Goal: Task Accomplishment & Management: Manage account settings

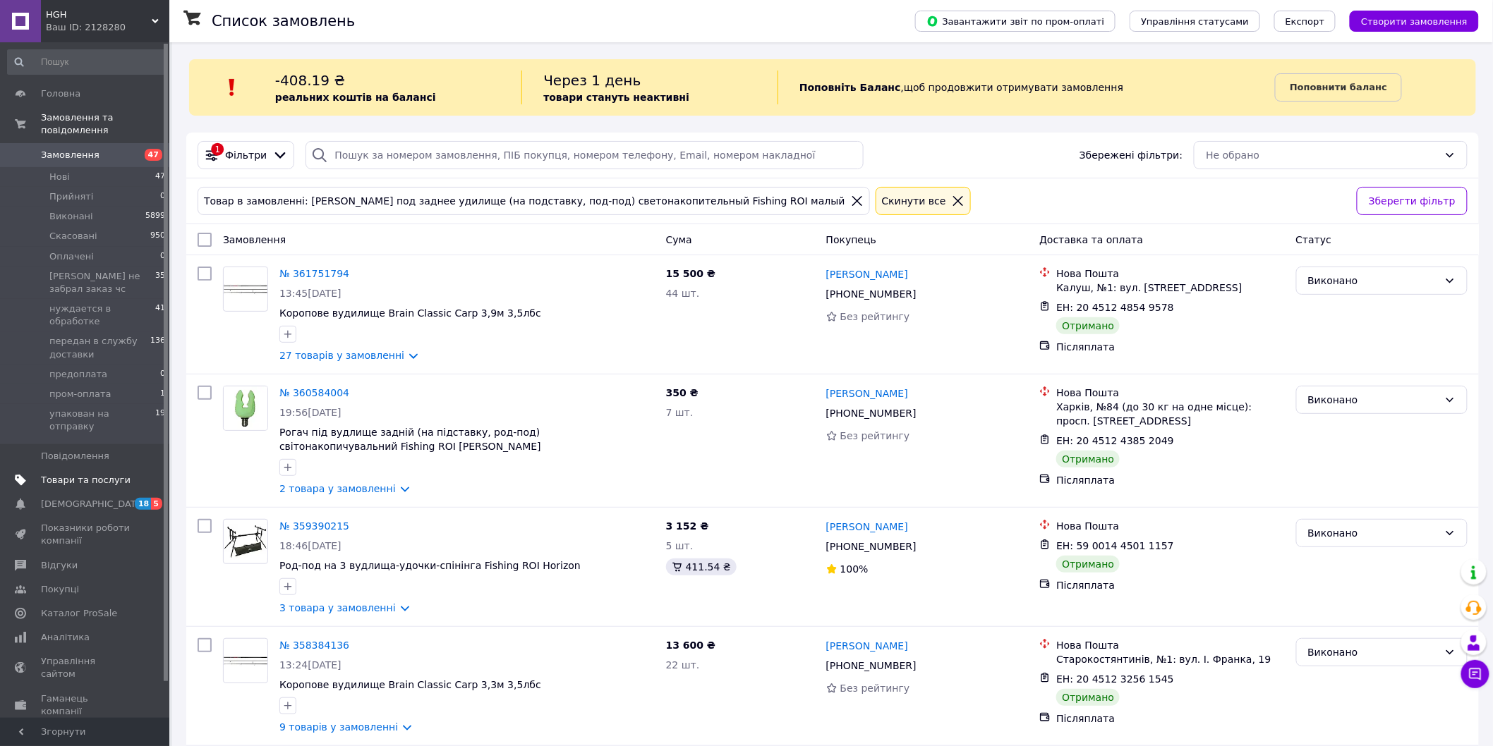
click at [96, 474] on span "Товари та послуги" at bounding box center [86, 480] width 90 height 13
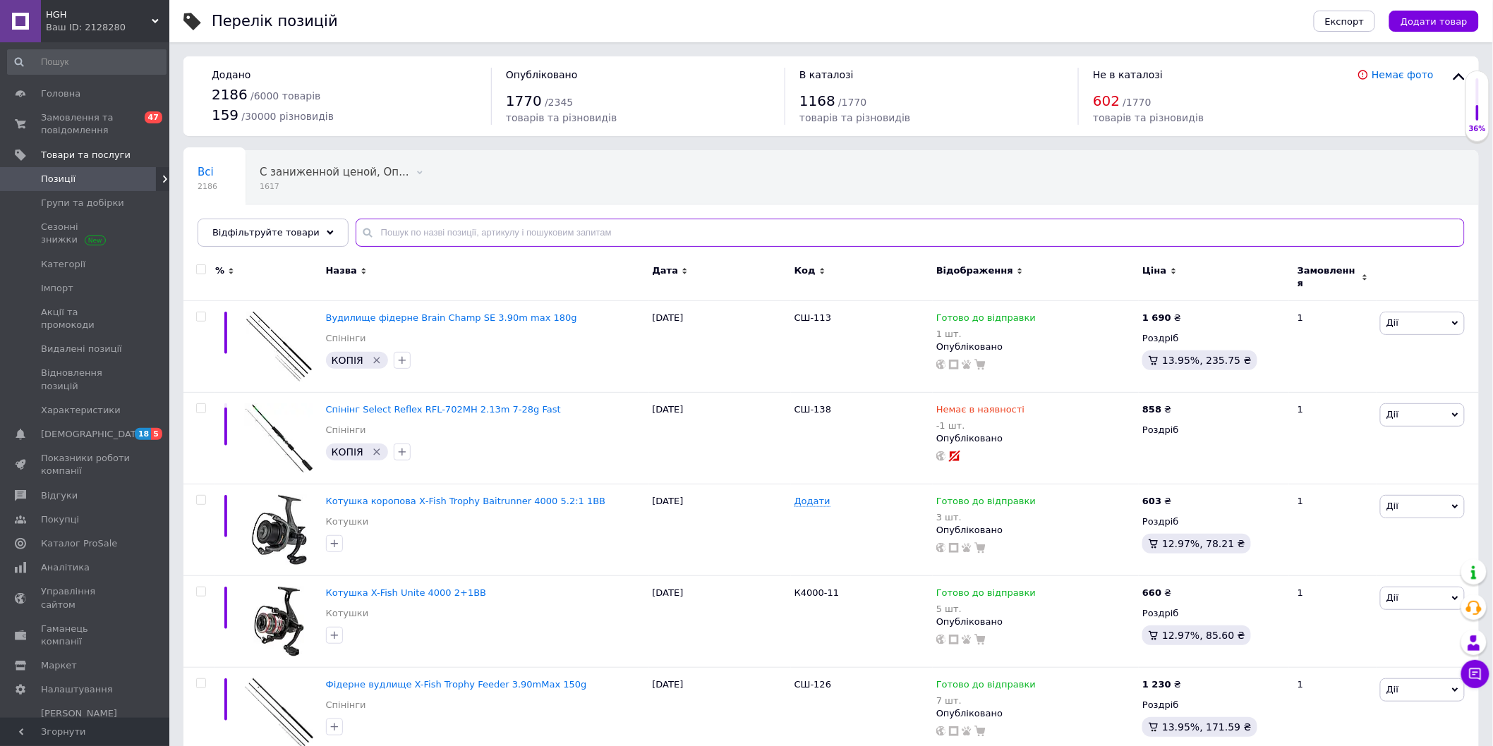
click at [581, 236] on input "text" at bounding box center [910, 233] width 1109 height 28
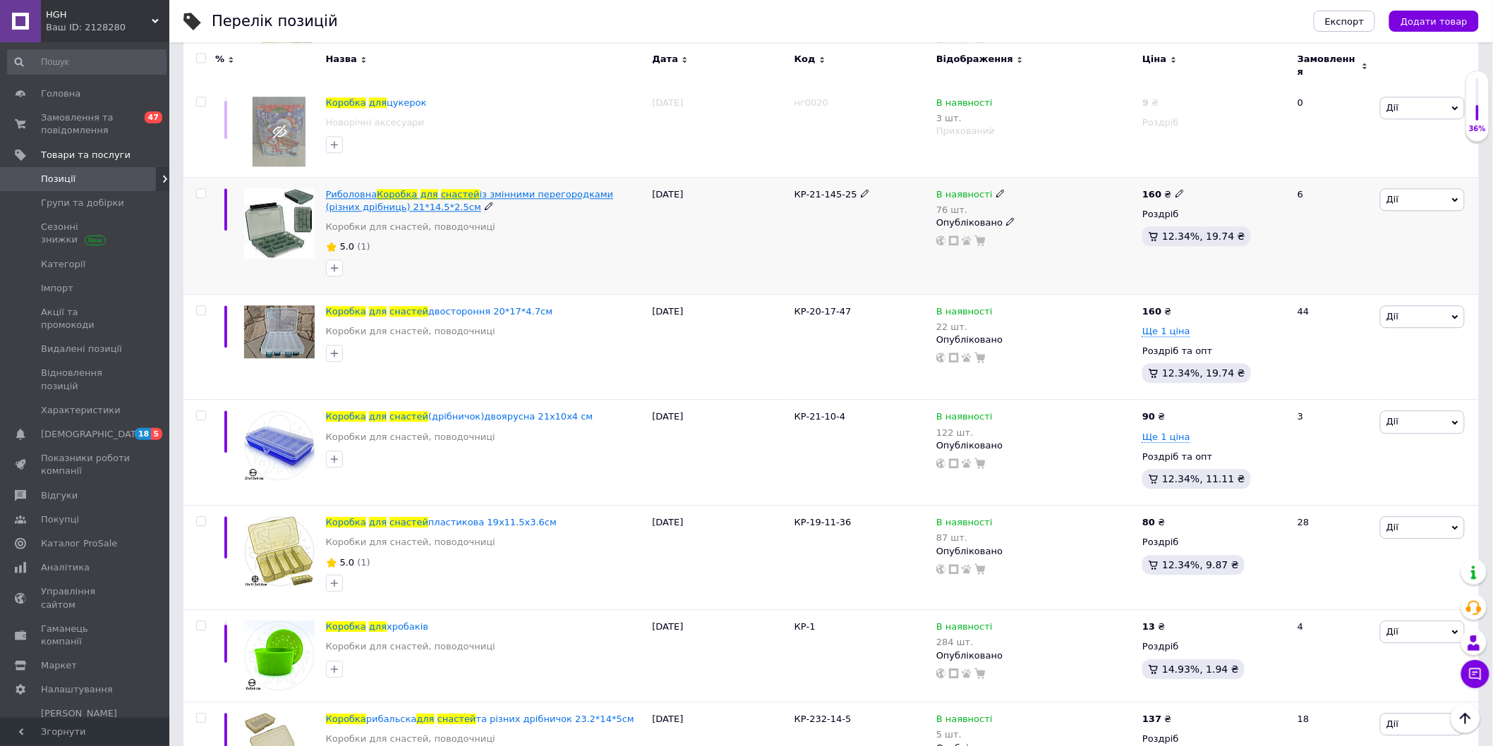
scroll to position [1411, 0]
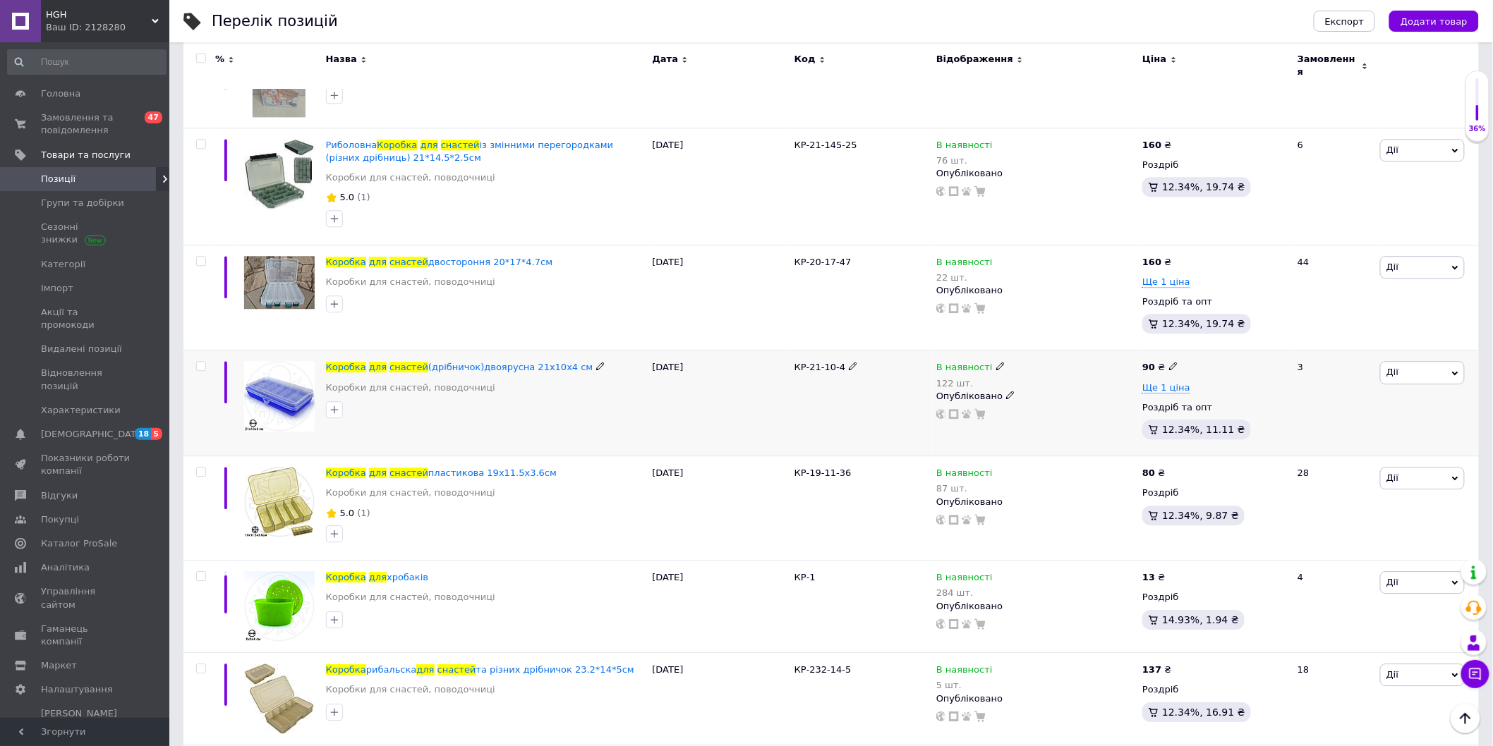
type input "коробка для снастей"
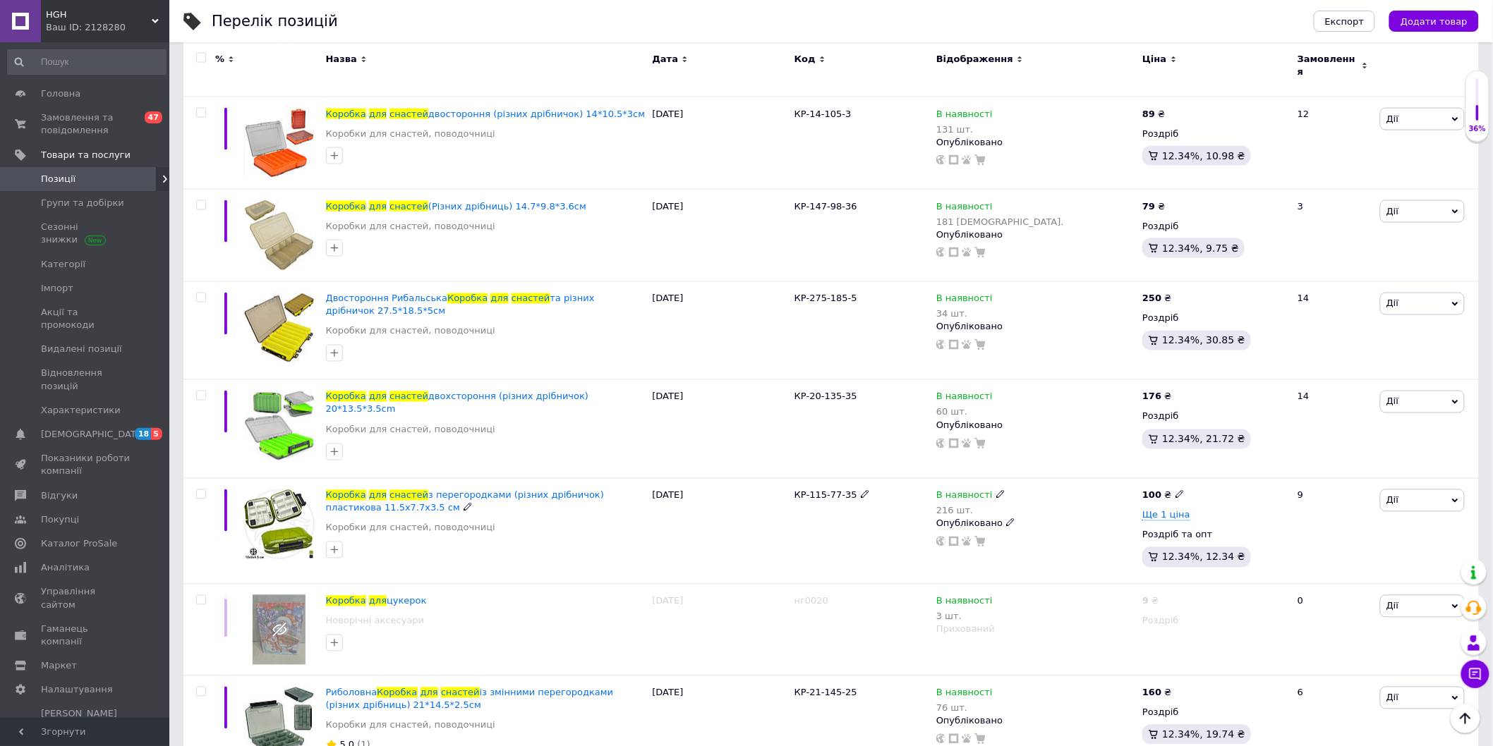
scroll to position [862, 0]
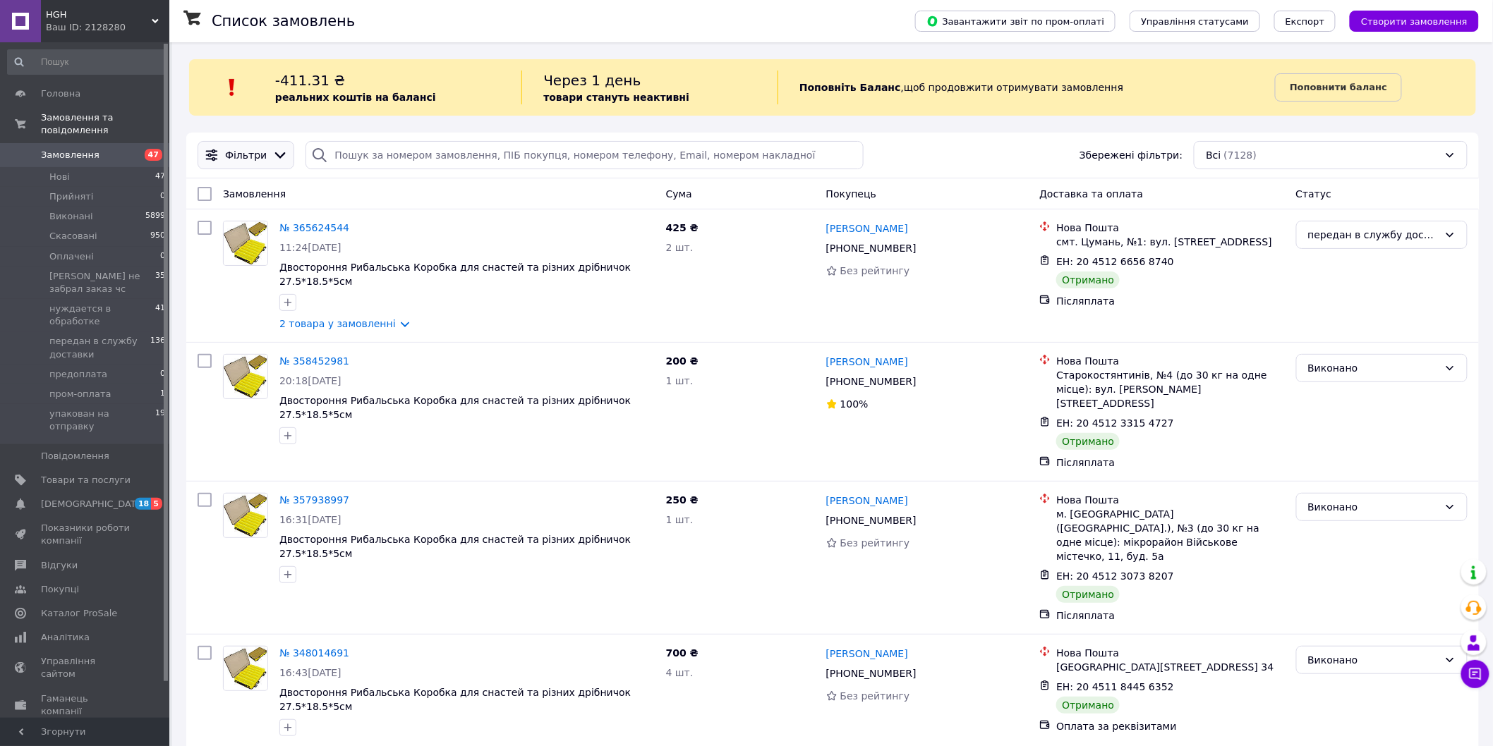
click at [279, 156] on icon at bounding box center [280, 155] width 16 height 16
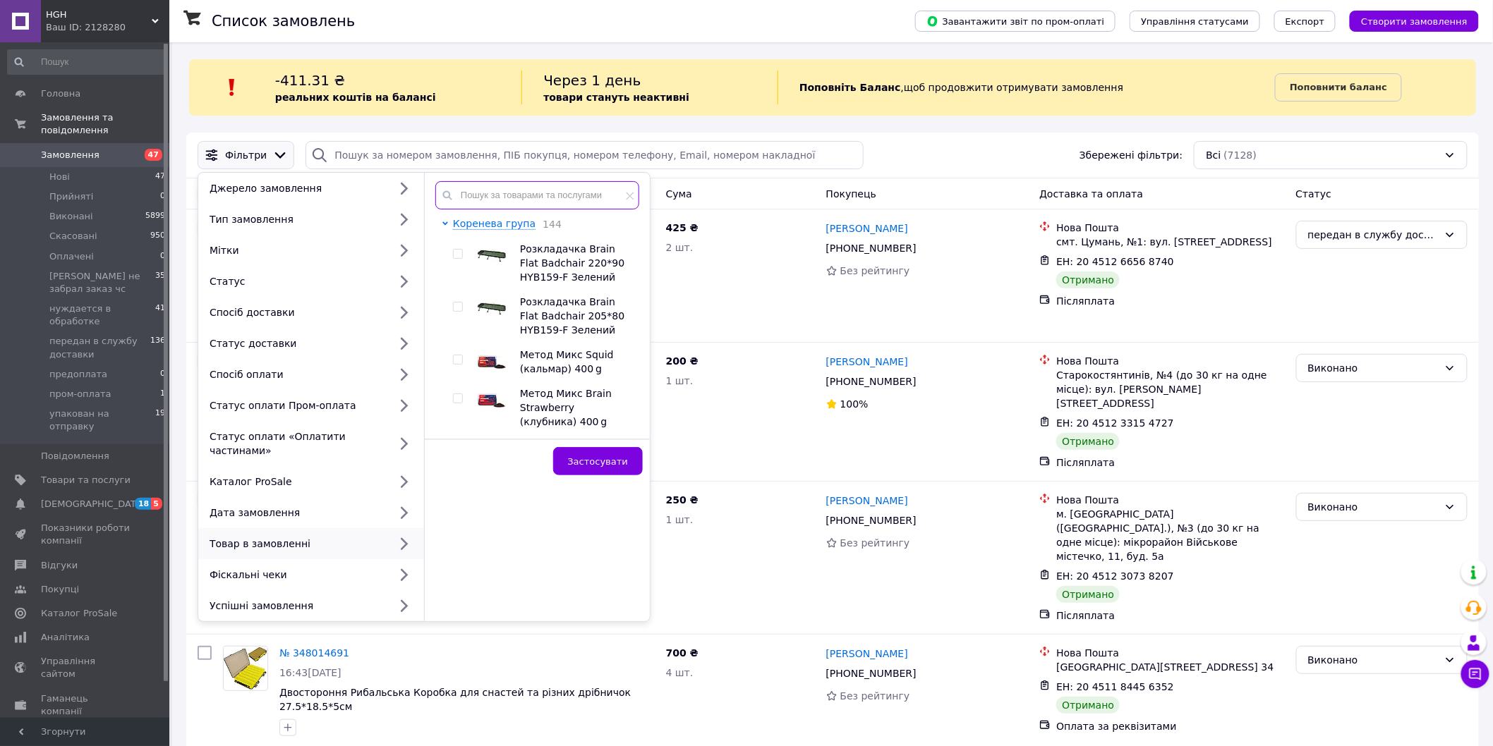
click at [511, 192] on input "text" at bounding box center [537, 195] width 204 height 28
paste input "КР-19-11-36"
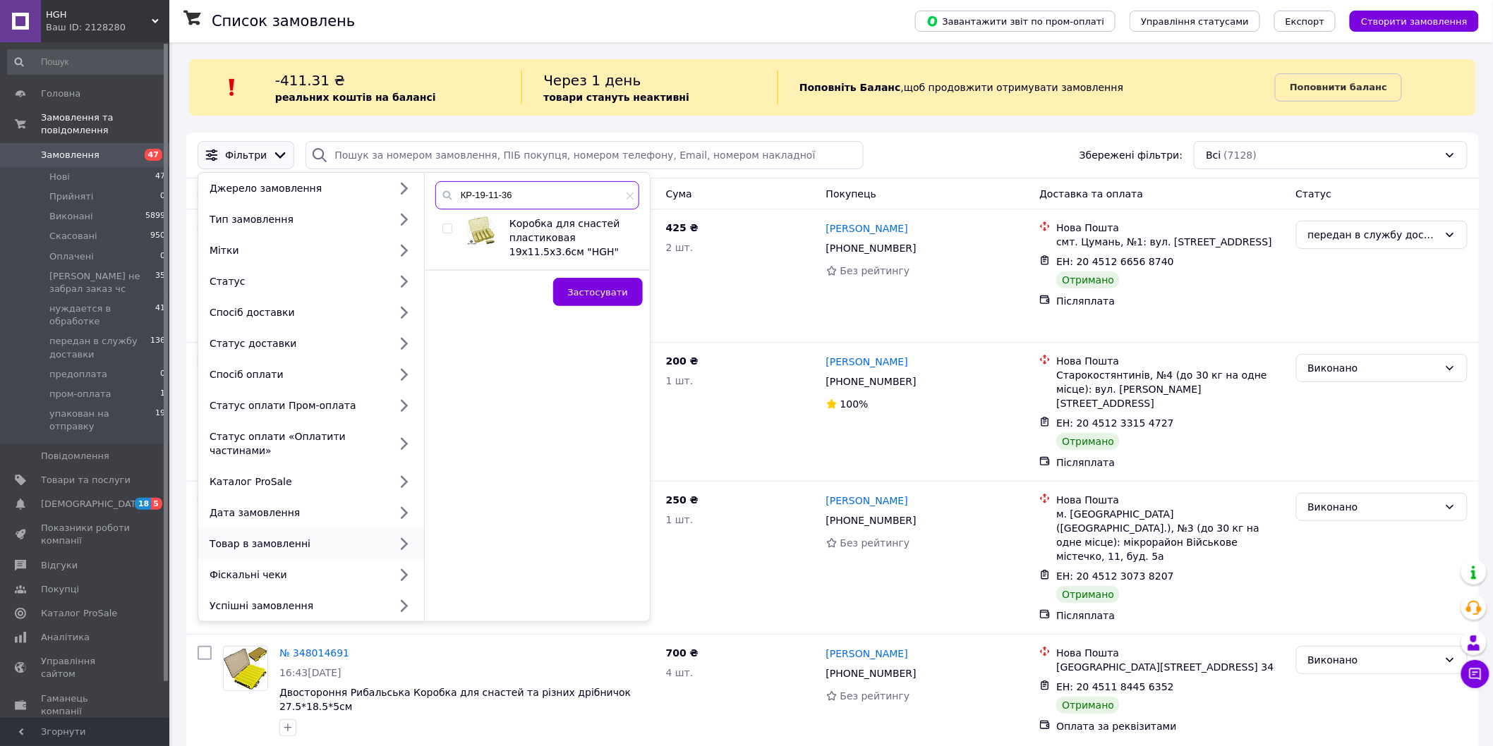
type input "КР-19-11-36"
click at [446, 229] on input "checkbox" at bounding box center [446, 228] width 9 height 9
checkbox input "true"
click at [602, 294] on span "Застосувати" at bounding box center [598, 292] width 60 height 11
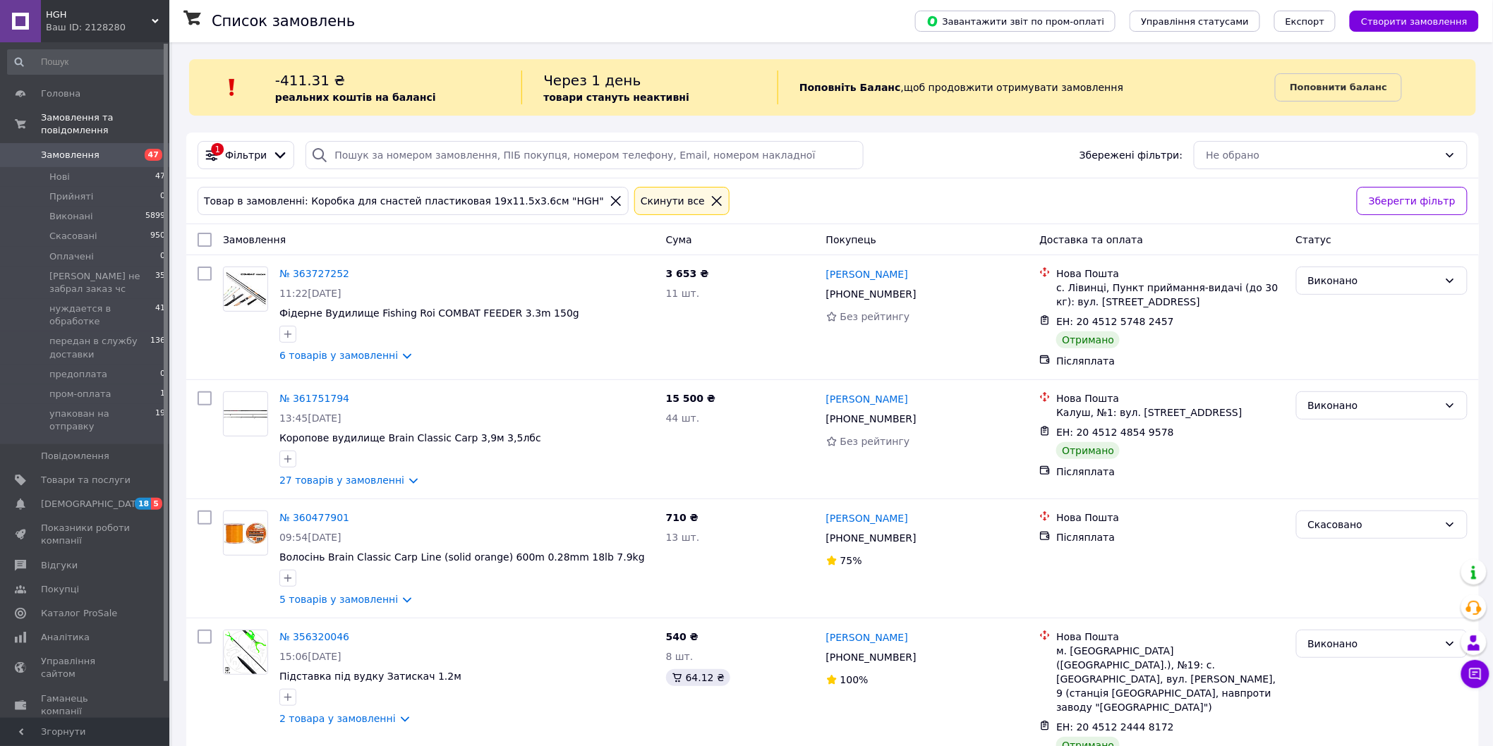
click at [610, 202] on icon at bounding box center [616, 201] width 13 height 13
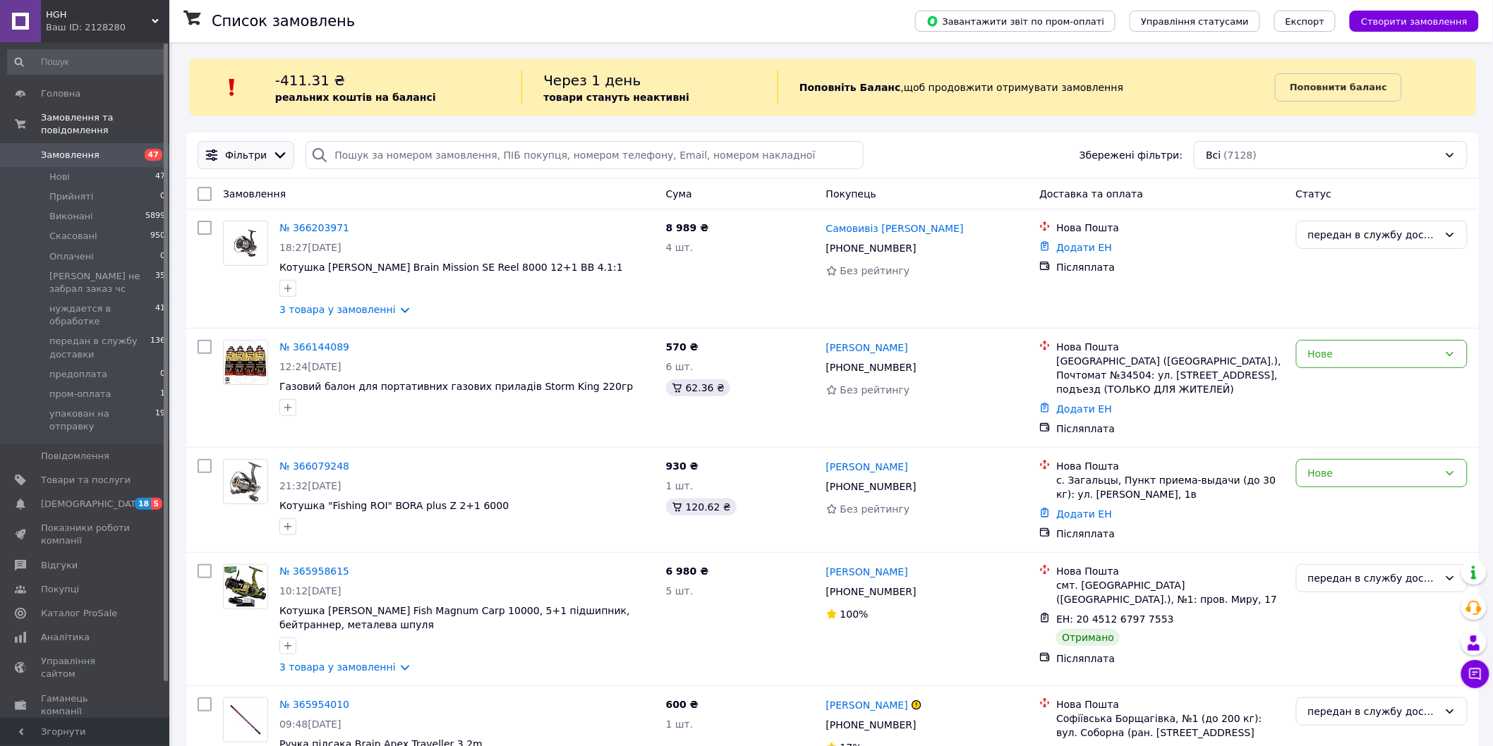
click at [272, 153] on icon at bounding box center [280, 155] width 16 height 16
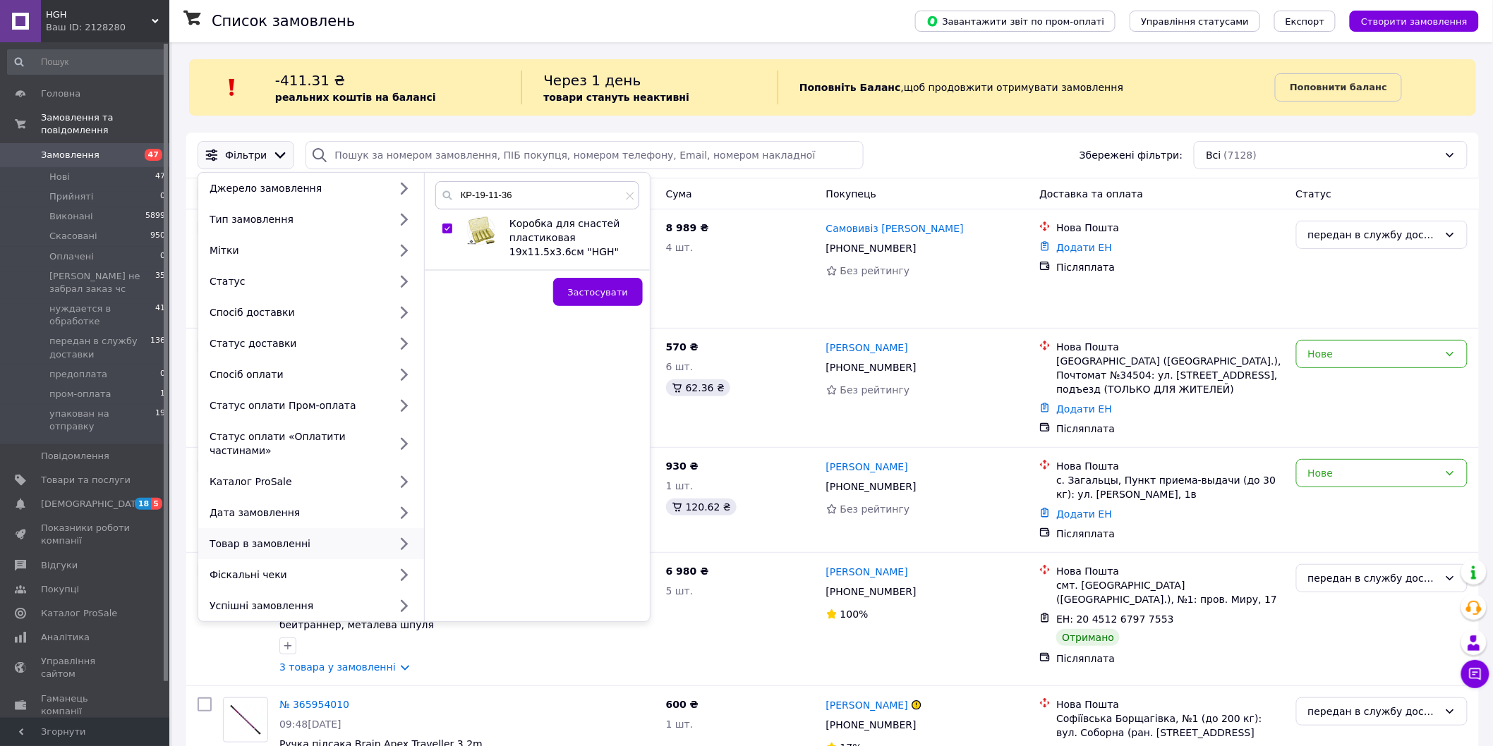
click at [447, 229] on input "checkbox" at bounding box center [446, 228] width 9 height 9
checkbox input "false"
drag, startPoint x: 520, startPoint y: 199, endPoint x: 460, endPoint y: 193, distance: 60.2
click at [460, 193] on input "КР-19-11-36" at bounding box center [537, 195] width 204 height 28
paste input "БС-03"
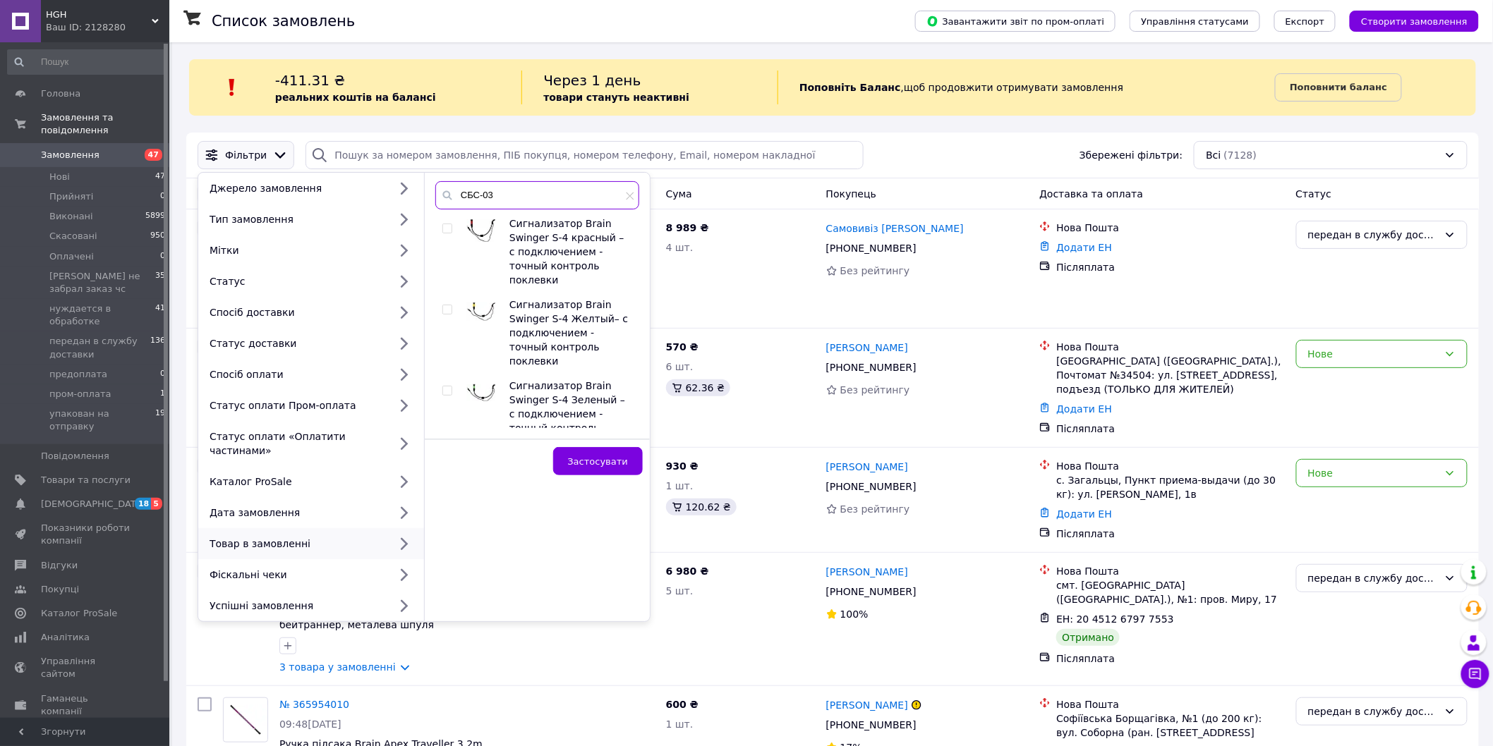
type input "СБС-03"
click at [445, 229] on input "checkbox" at bounding box center [446, 228] width 9 height 9
checkbox input "true"
drag, startPoint x: 443, startPoint y: 297, endPoint x: 444, endPoint y: 310, distance: 13.5
click at [442, 305] on input "checkbox" at bounding box center [446, 309] width 9 height 9
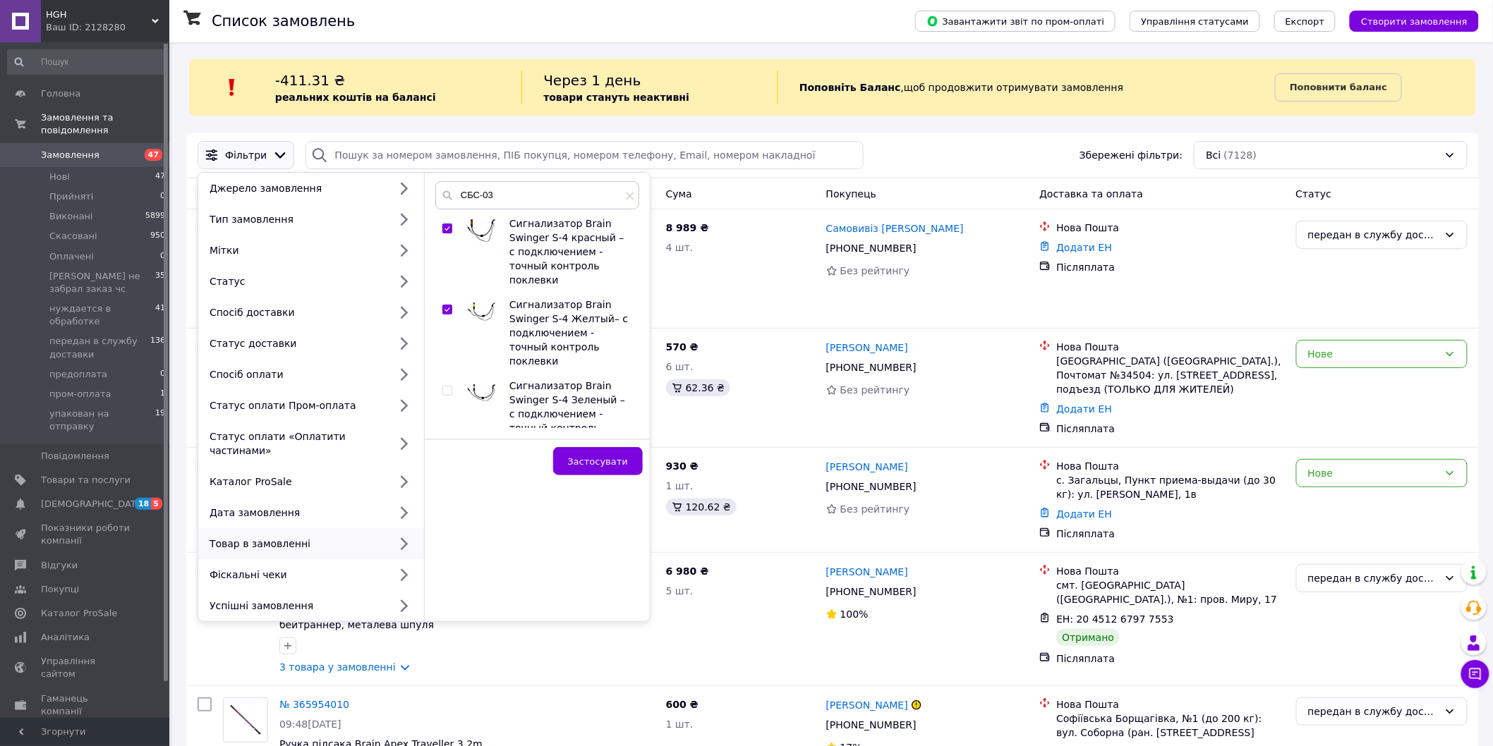
checkbox input "true"
click at [450, 387] on input "checkbox" at bounding box center [446, 391] width 9 height 9
checkbox input "true"
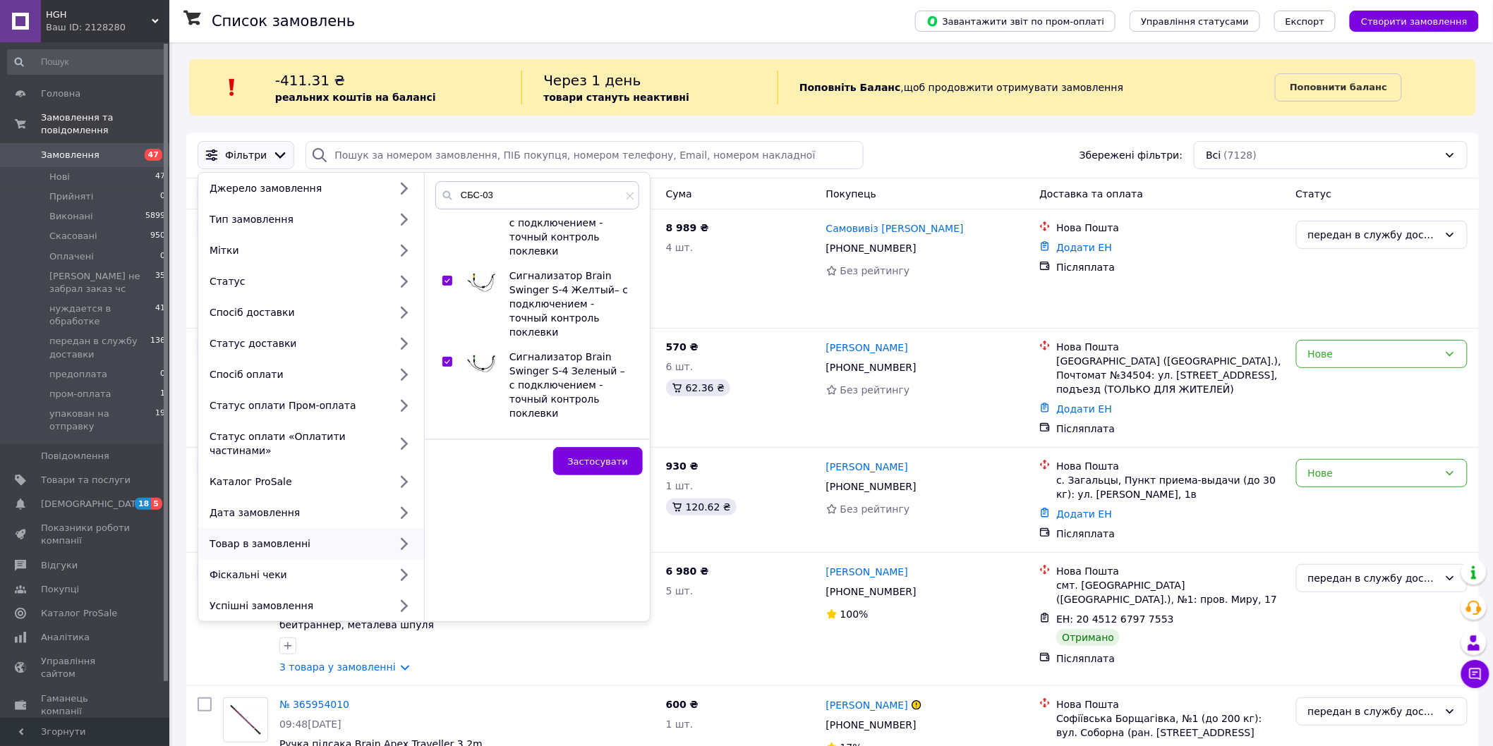
scroll to position [45, 0]
click at [446, 423] on input "checkbox" at bounding box center [446, 427] width 9 height 9
checkbox input "true"
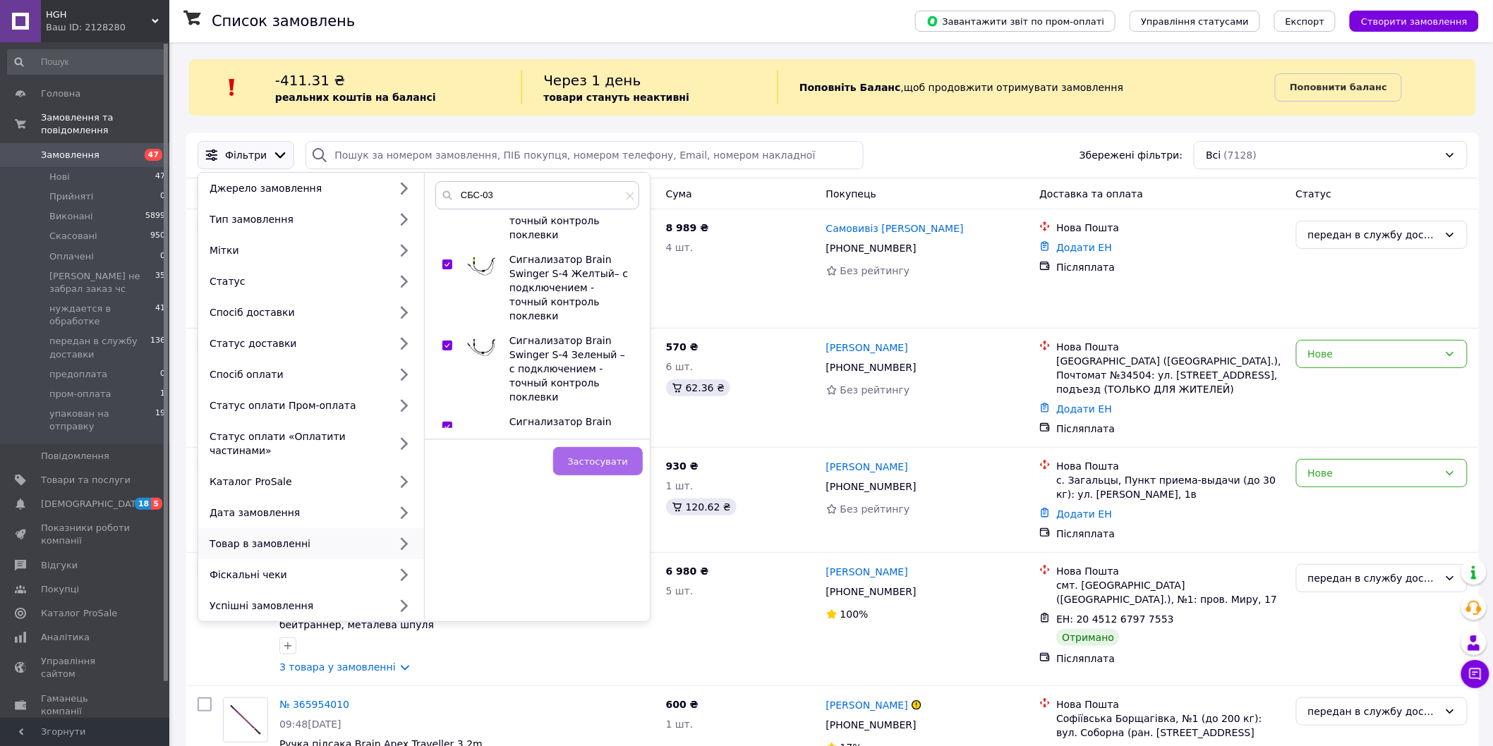
click at [625, 468] on button "Застосувати" at bounding box center [598, 461] width 90 height 28
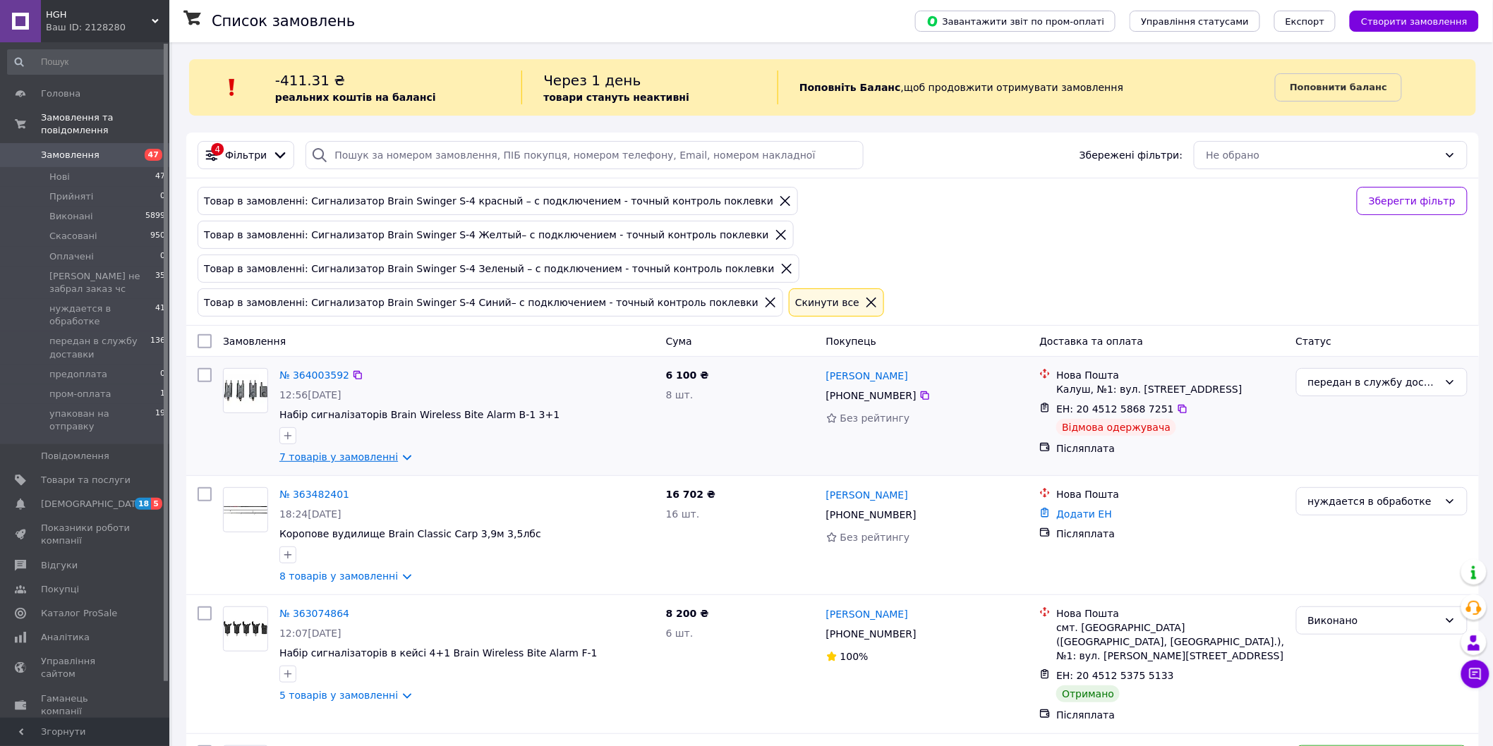
click at [394, 452] on link "7 товарів у замовленні" at bounding box center [338, 457] width 119 height 11
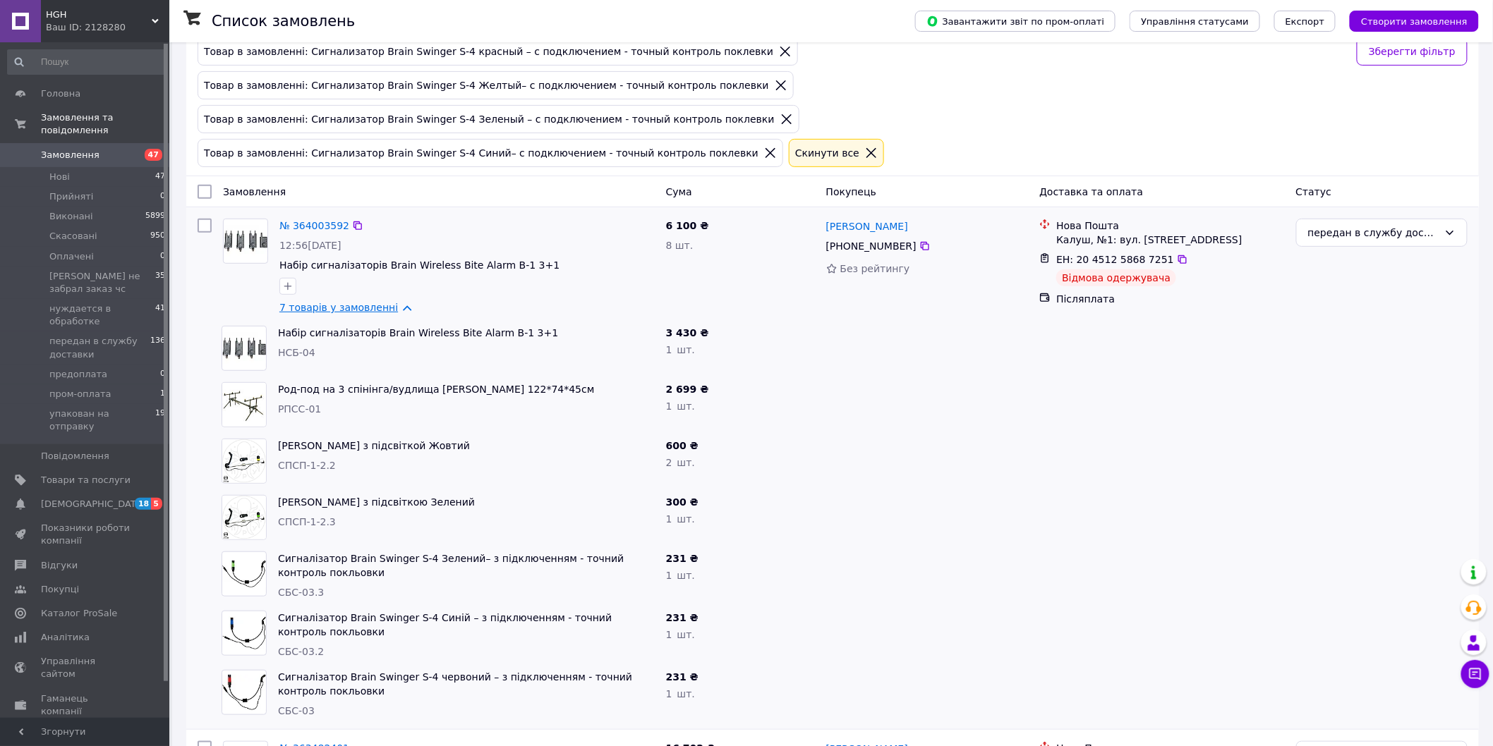
scroll to position [157, 0]
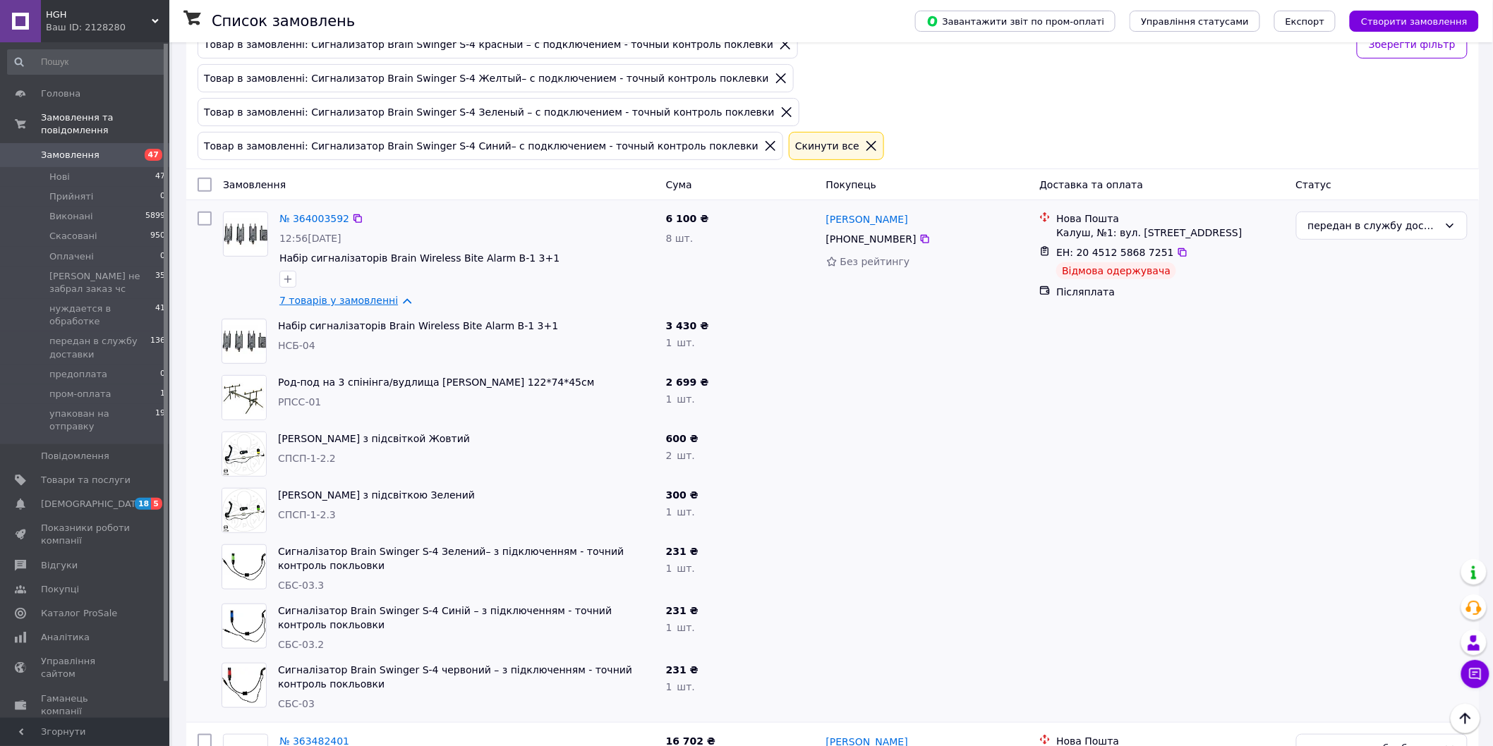
click at [390, 295] on link "7 товарів у замовленні" at bounding box center [338, 300] width 119 height 11
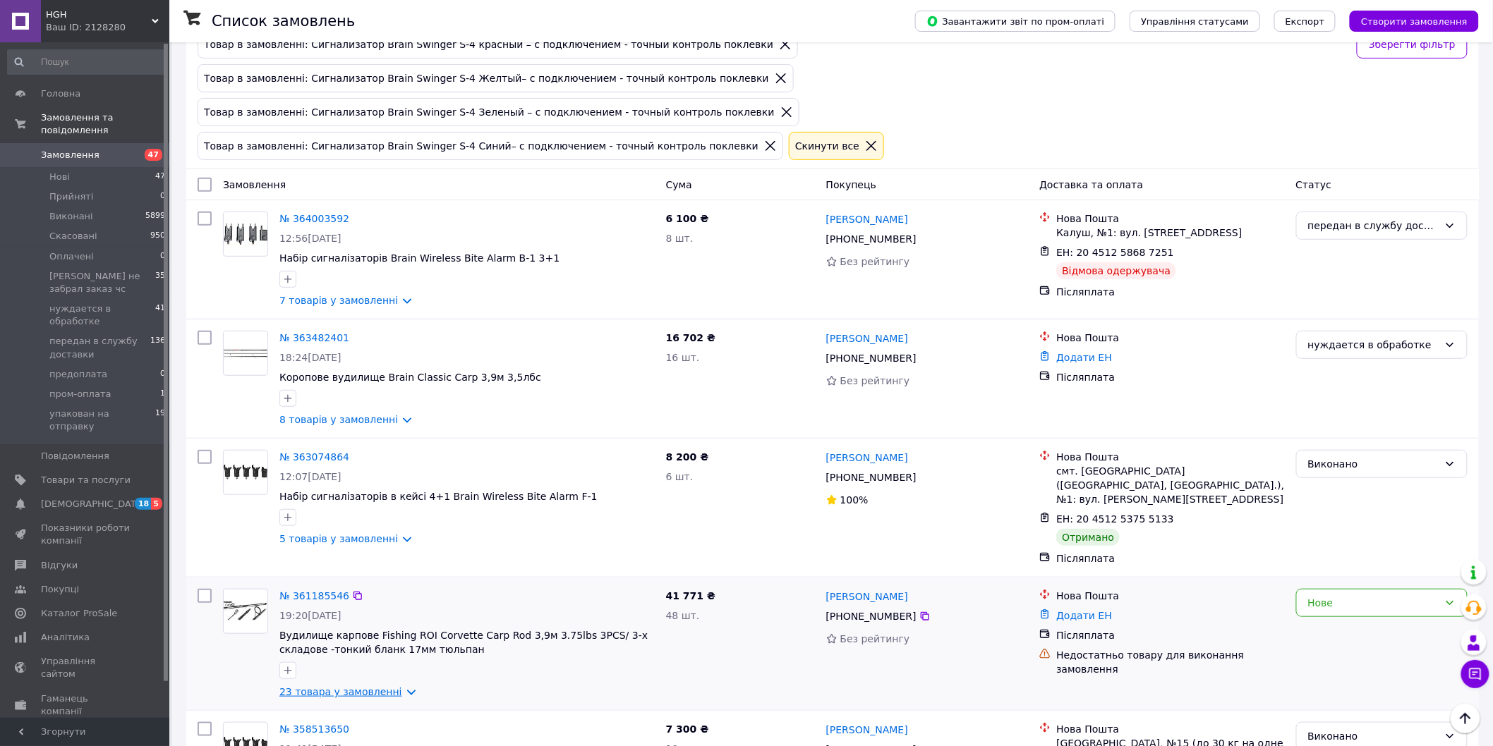
click at [397, 686] on link "23 товара у замовленні" at bounding box center [340, 691] width 123 height 11
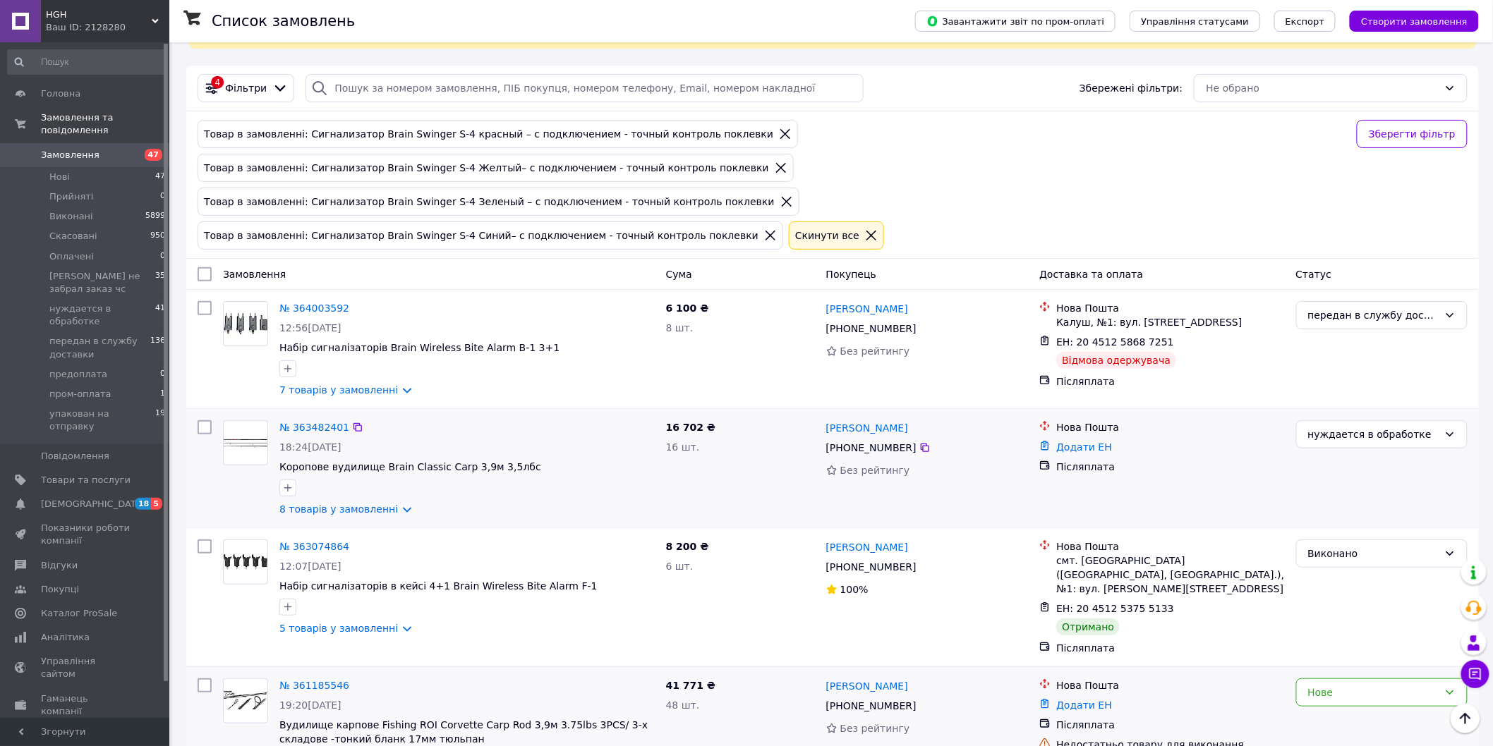
scroll to position [0, 0]
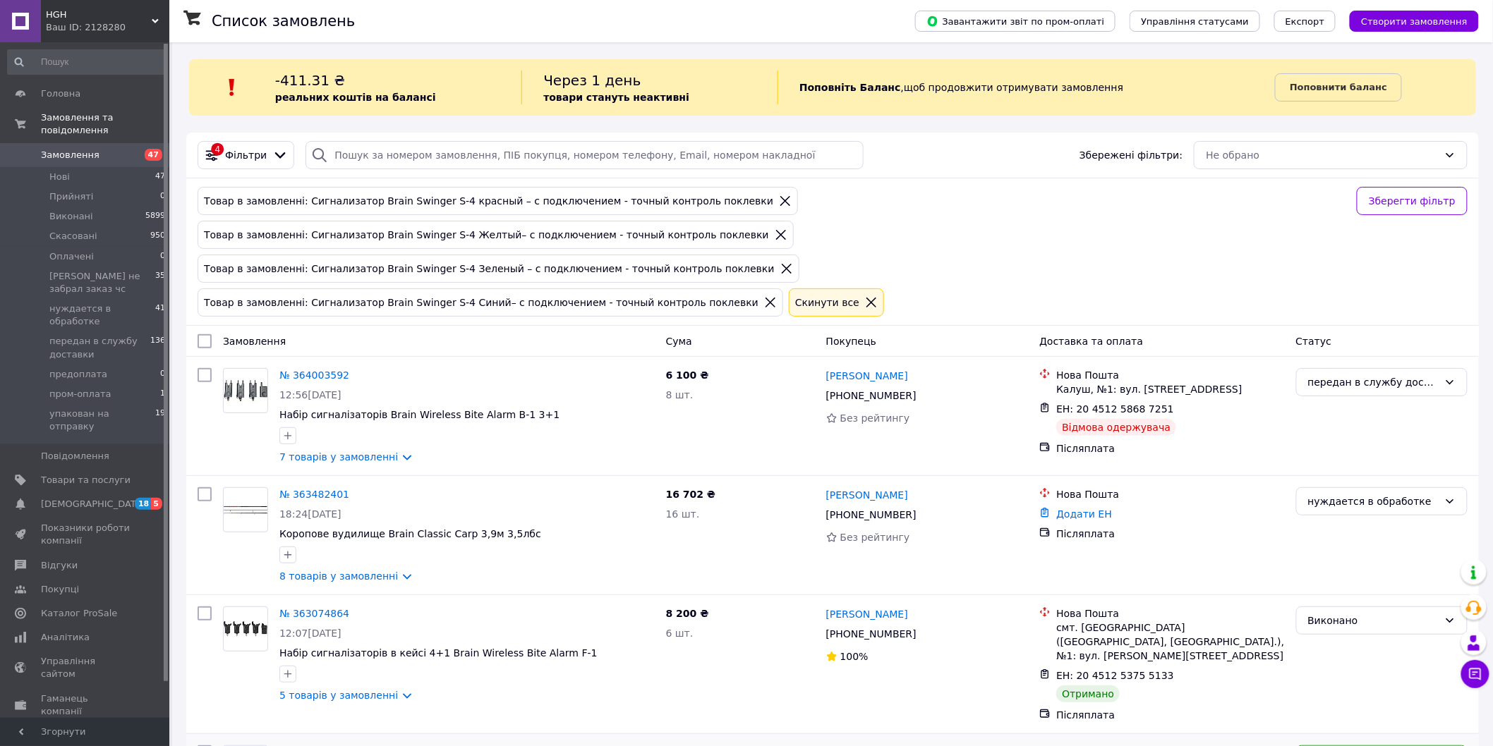
click at [88, 149] on span "Замовлення" at bounding box center [70, 155] width 59 height 13
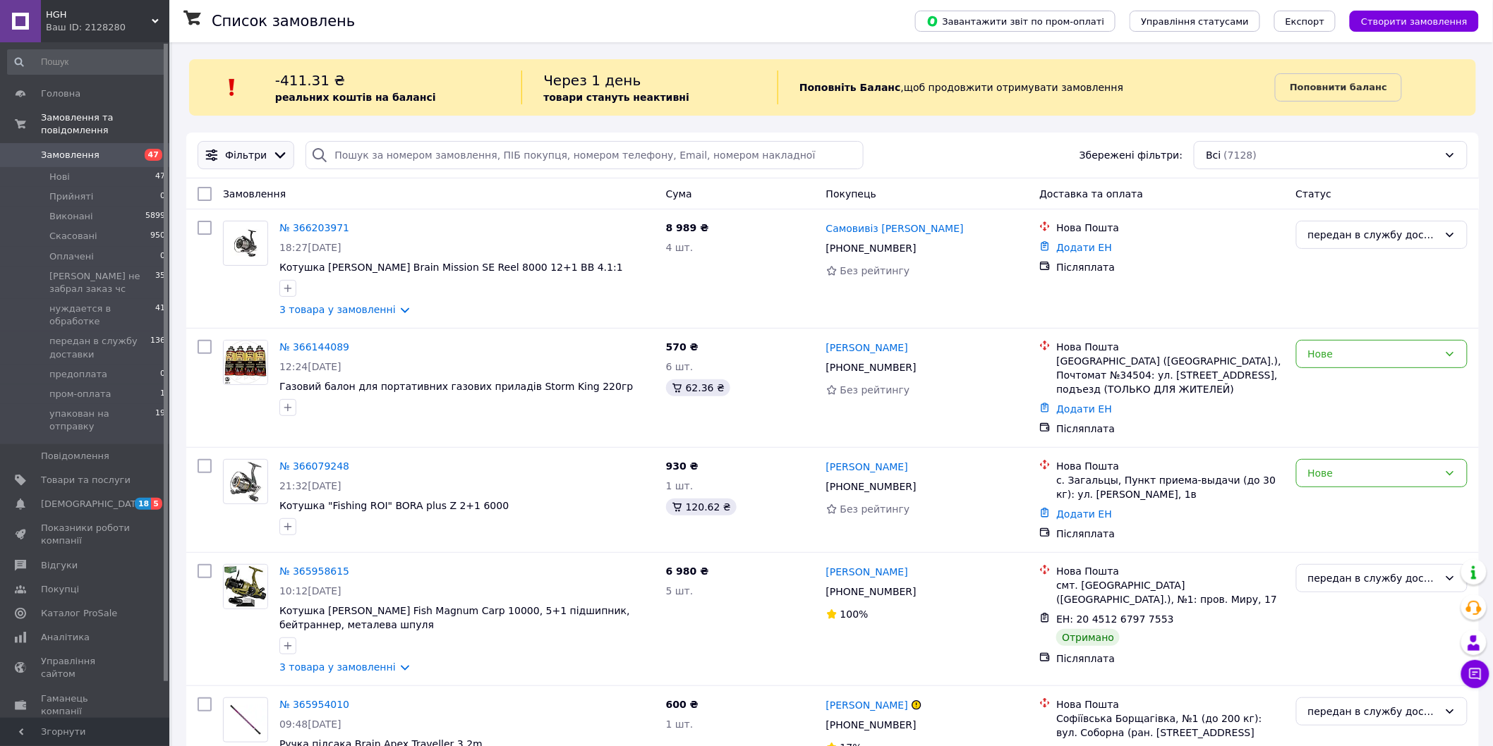
click at [274, 159] on icon at bounding box center [280, 155] width 16 height 16
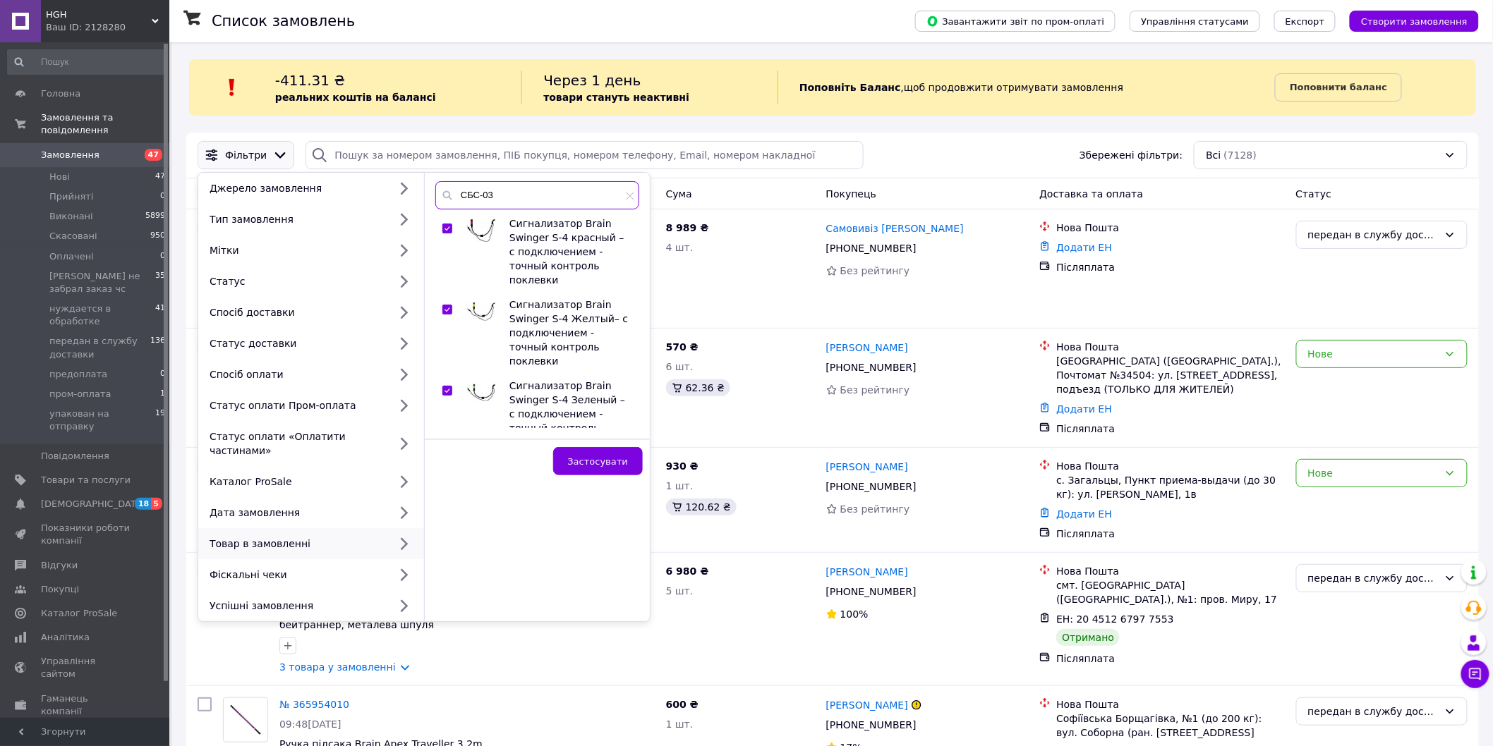
drag, startPoint x: 512, startPoint y: 198, endPoint x: 423, endPoint y: 188, distance: 89.4
click at [424, 188] on div "СБС-03 Сигнализатор Brain Swinger S‑4 красный – с подключением - точный контрол…" at bounding box center [537, 397] width 226 height 449
click at [445, 230] on input "checkbox" at bounding box center [446, 228] width 9 height 9
checkbox input "false"
click at [448, 305] on input "checkbox" at bounding box center [446, 309] width 9 height 9
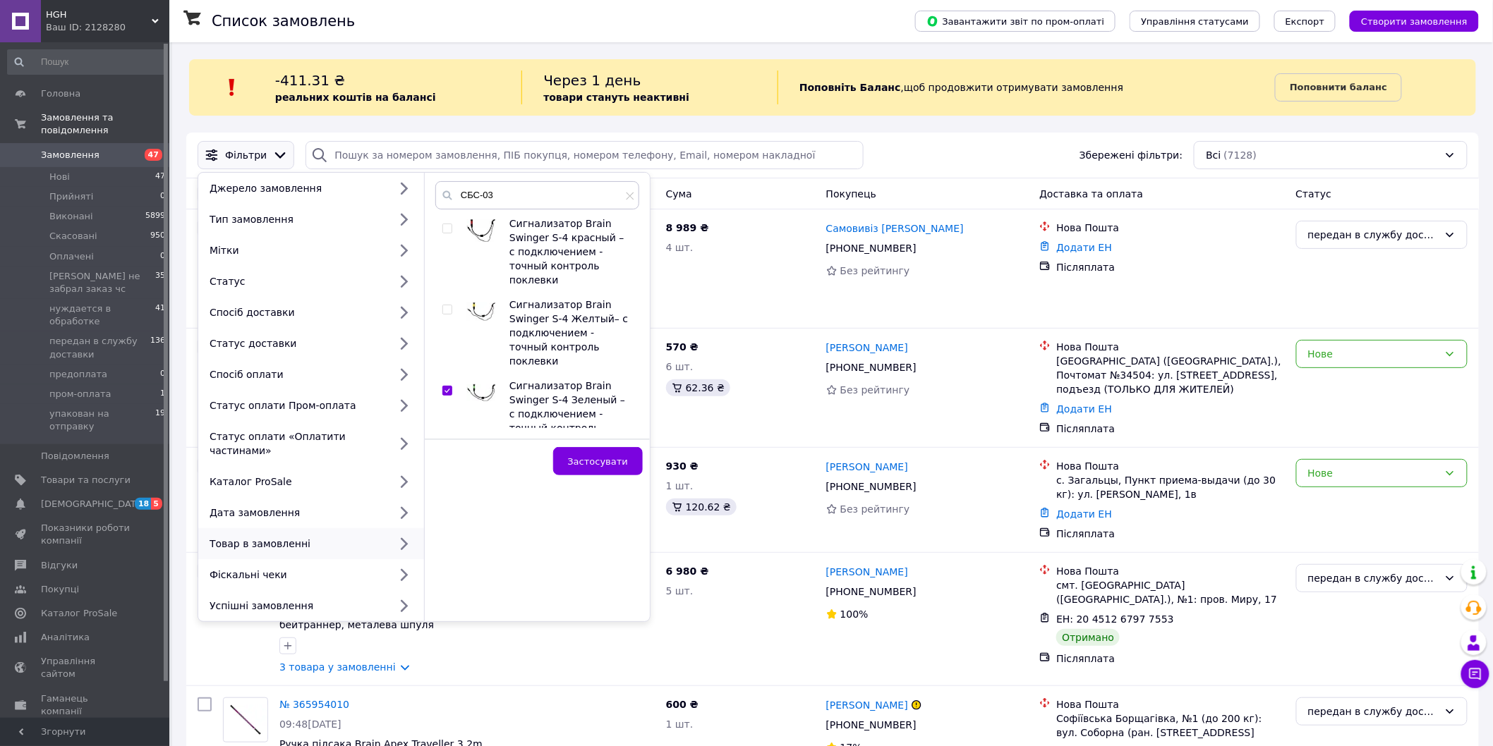
checkbox input "false"
click at [446, 387] on input "checkbox" at bounding box center [446, 391] width 9 height 9
checkbox input "false"
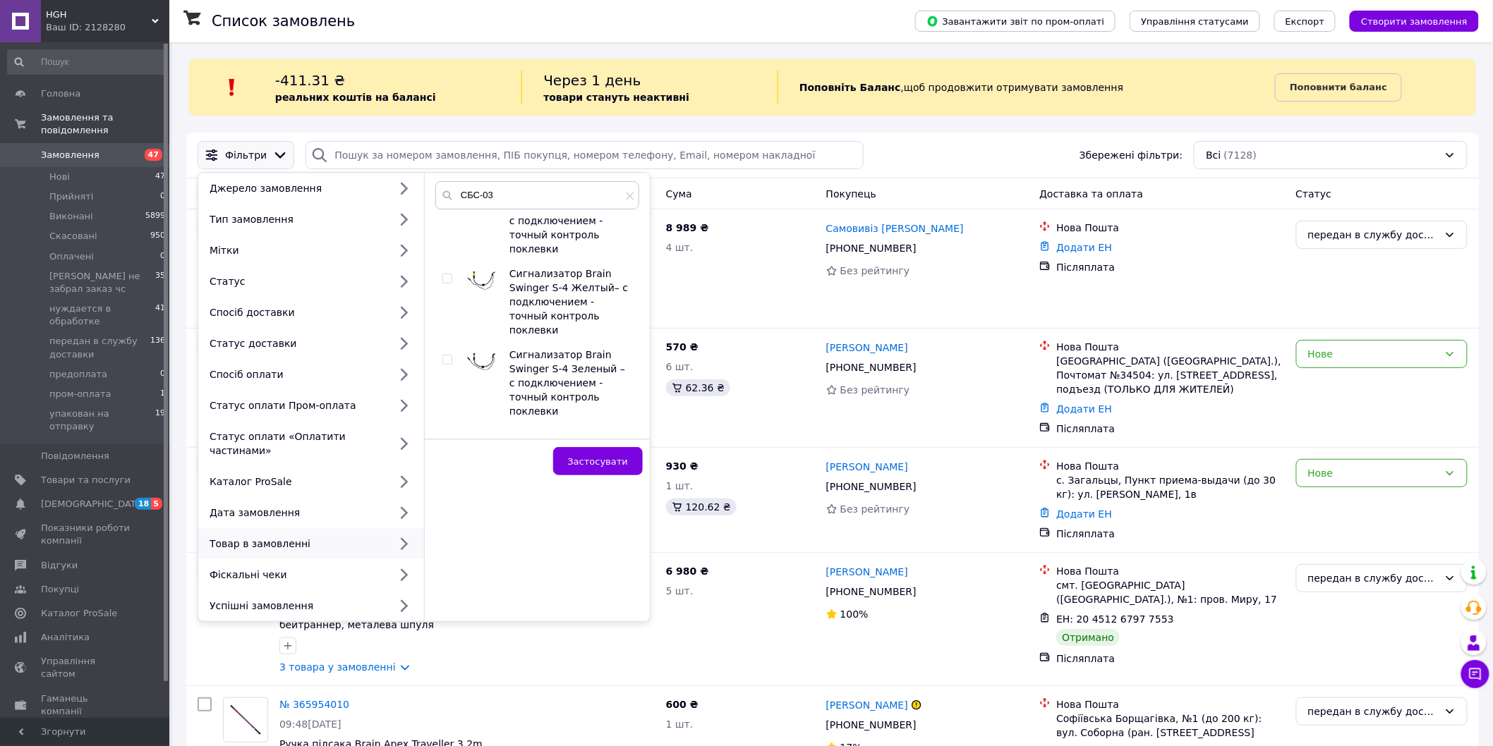
scroll to position [45, 0]
drag, startPoint x: 442, startPoint y: 383, endPoint x: 456, endPoint y: 376, distance: 15.1
click at [443, 423] on input "checkbox" at bounding box center [446, 427] width 9 height 9
checkbox input "false"
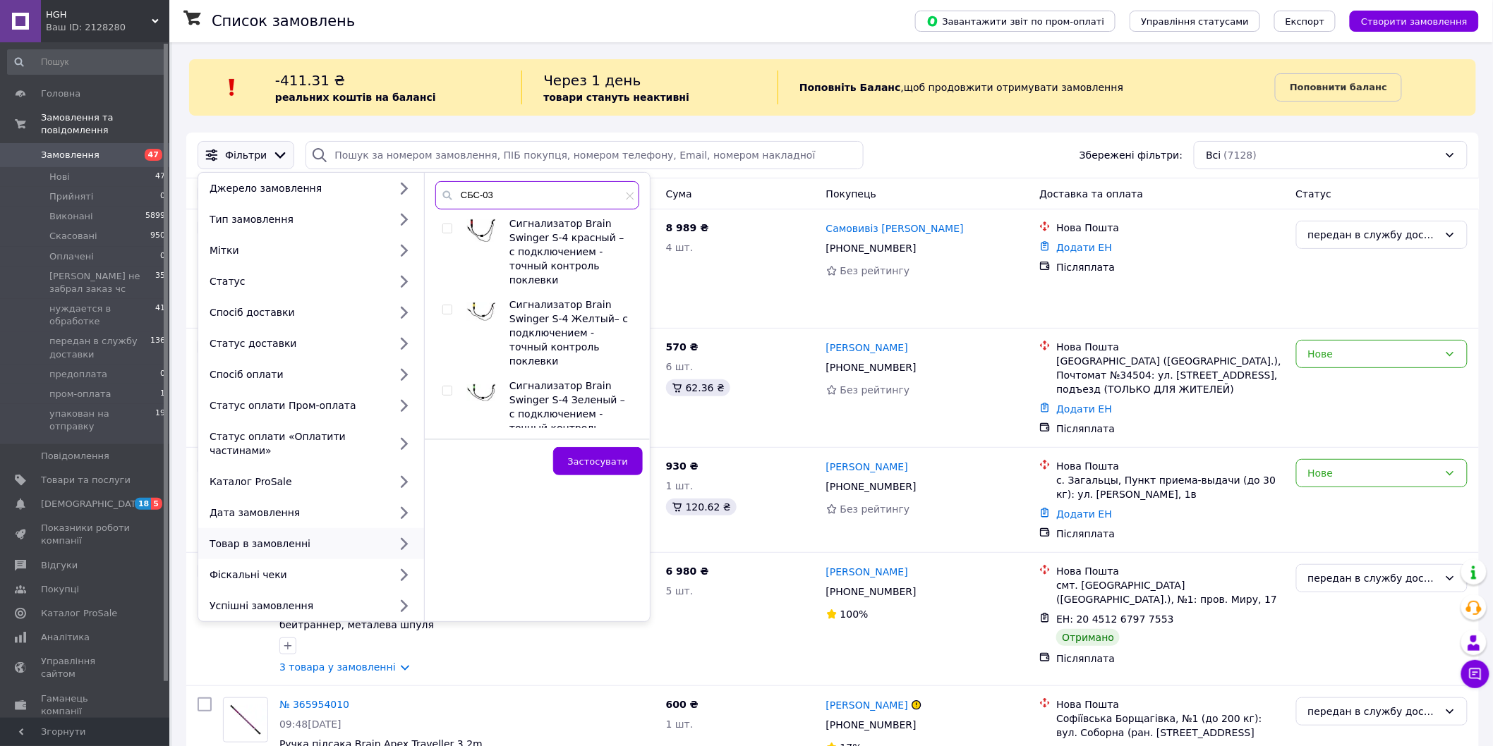
click at [519, 193] on input "СБС-03" at bounding box center [537, 195] width 204 height 28
click at [510, 192] on input "СБС-03" at bounding box center [537, 195] width 204 height 28
drag, startPoint x: 555, startPoint y: 196, endPoint x: 433, endPoint y: 196, distance: 121.4
click at [433, 196] on div "СБС-03 Сигнализатор Brain Swinger S‑4 красный – с подключением - точный контрол…" at bounding box center [537, 310] width 225 height 258
paste input "О"
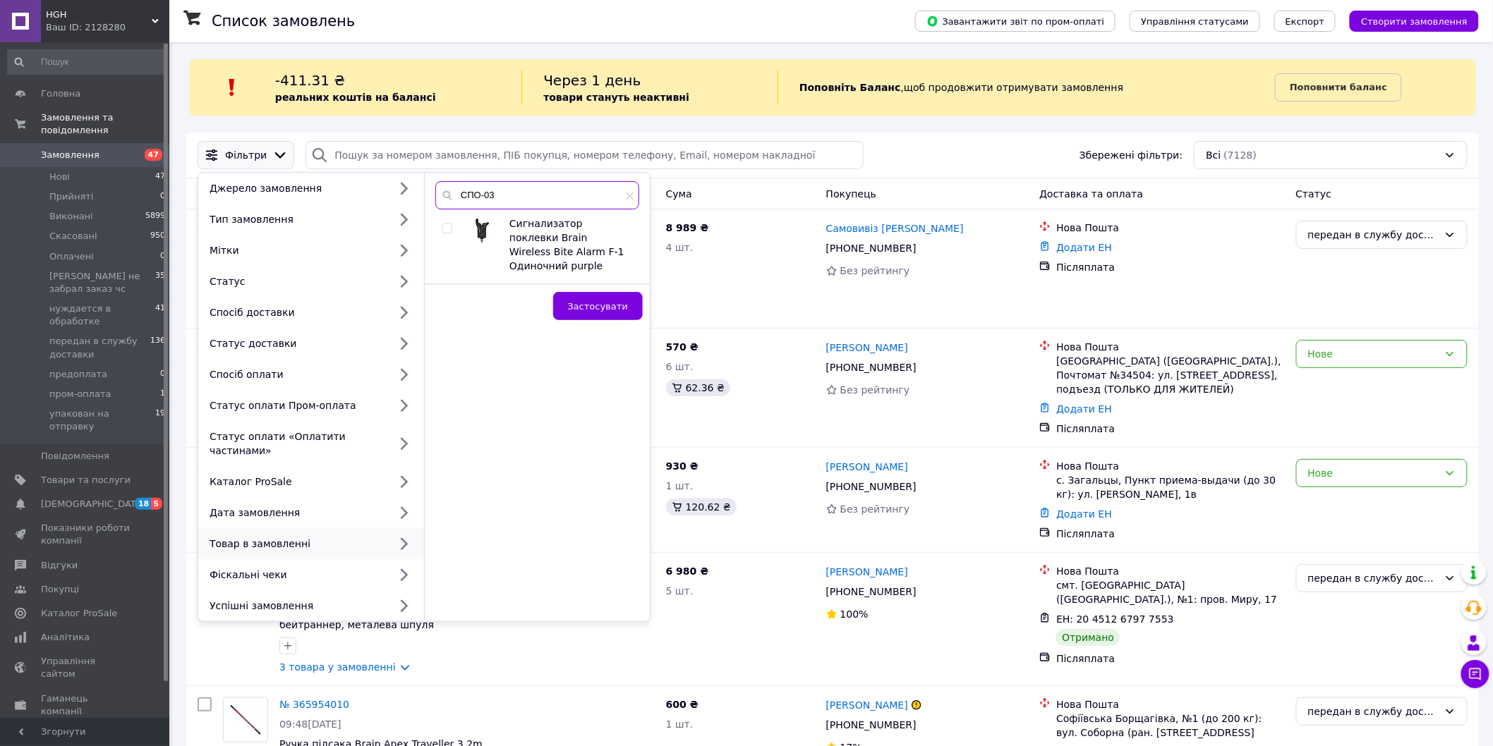
type input "СПО-03"
drag, startPoint x: 450, startPoint y: 224, endPoint x: 471, endPoint y: 240, distance: 26.2
click at [450, 226] on input "checkbox" at bounding box center [446, 228] width 9 height 9
checkbox input "true"
click at [589, 301] on span "Застосувати" at bounding box center [598, 306] width 60 height 11
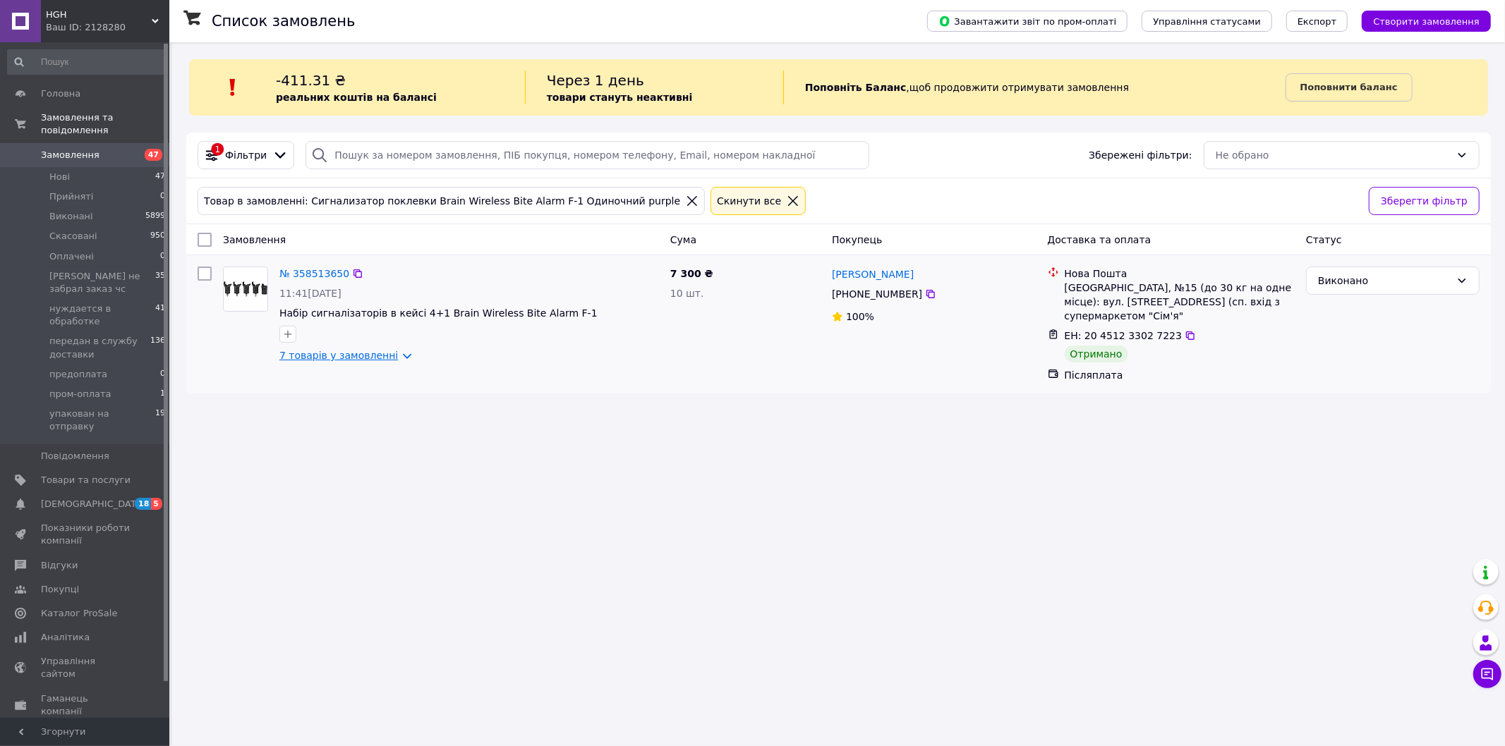
click at [398, 354] on link "7 товарів у замовленні" at bounding box center [338, 355] width 119 height 11
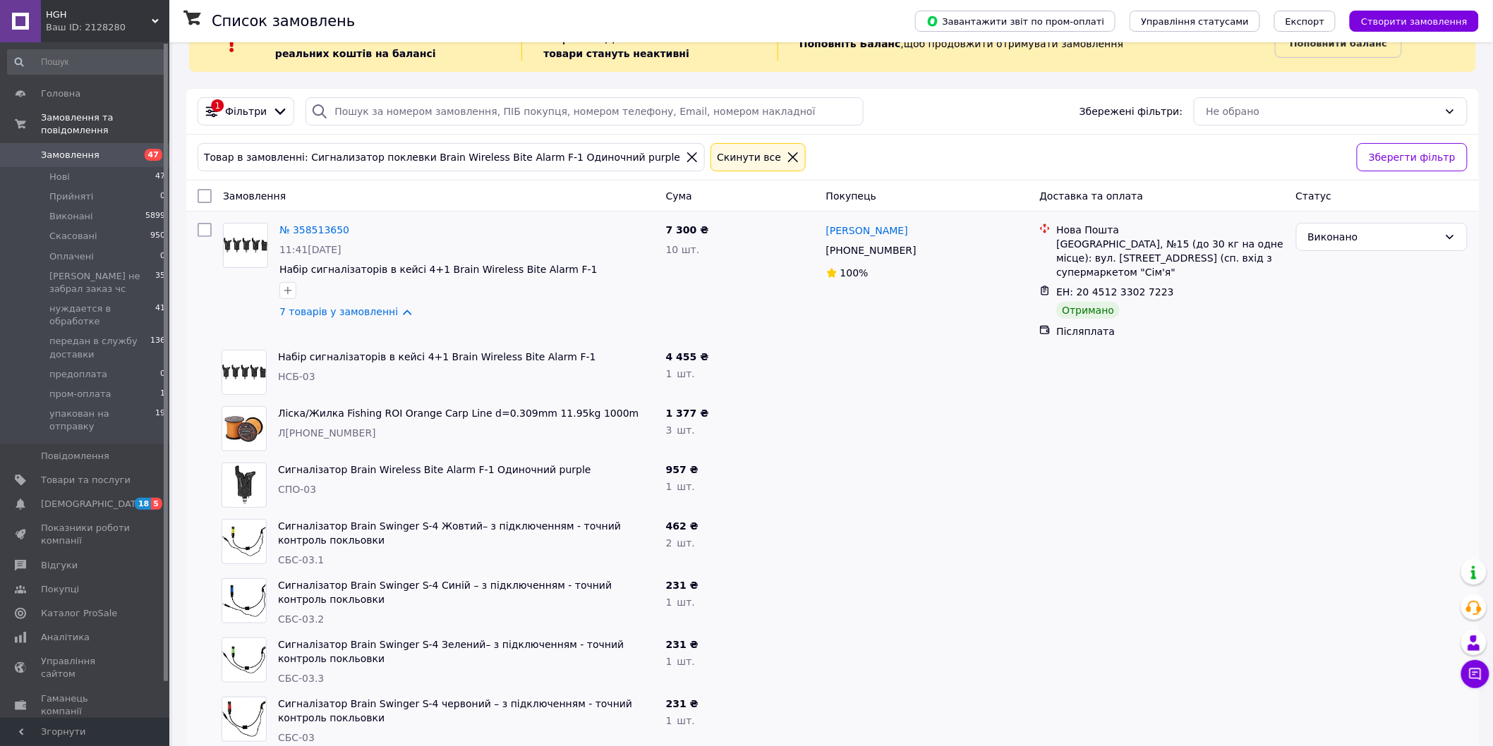
scroll to position [68, 0]
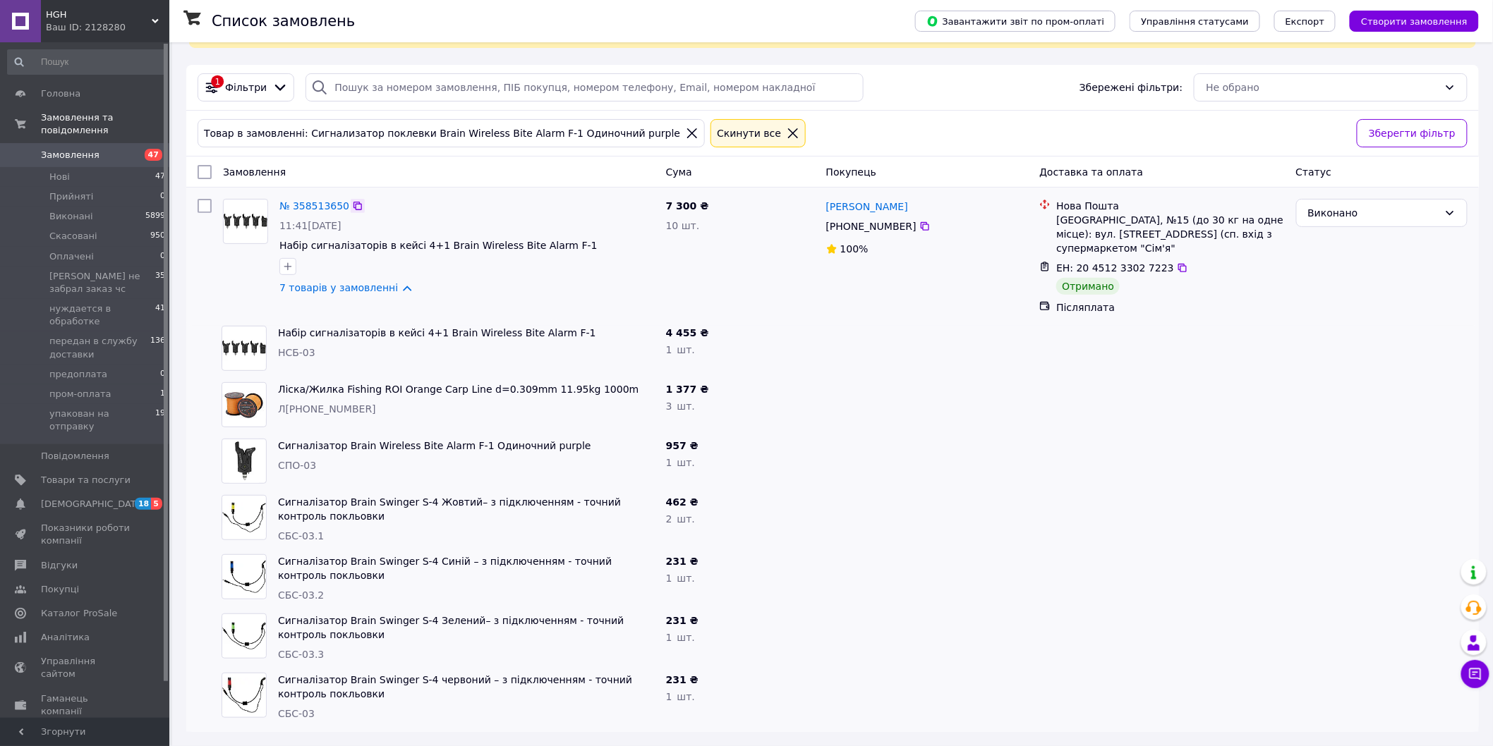
click at [352, 206] on icon at bounding box center [357, 205] width 11 height 11
drag, startPoint x: 316, startPoint y: 464, endPoint x: 280, endPoint y: 469, distance: 36.4
click at [280, 469] on div "СПО-03" at bounding box center [466, 466] width 377 height 14
copy span "СПО-03"
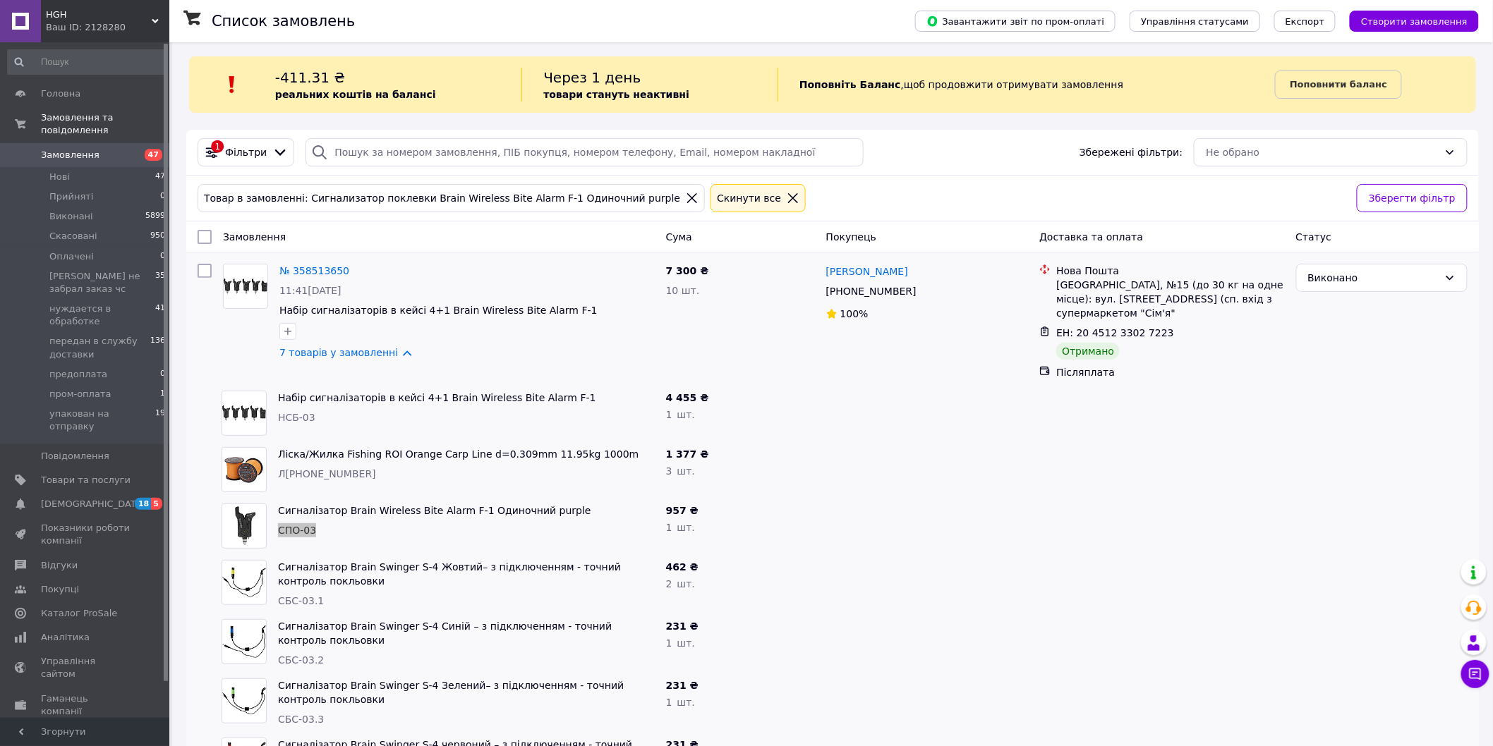
scroll to position [0, 0]
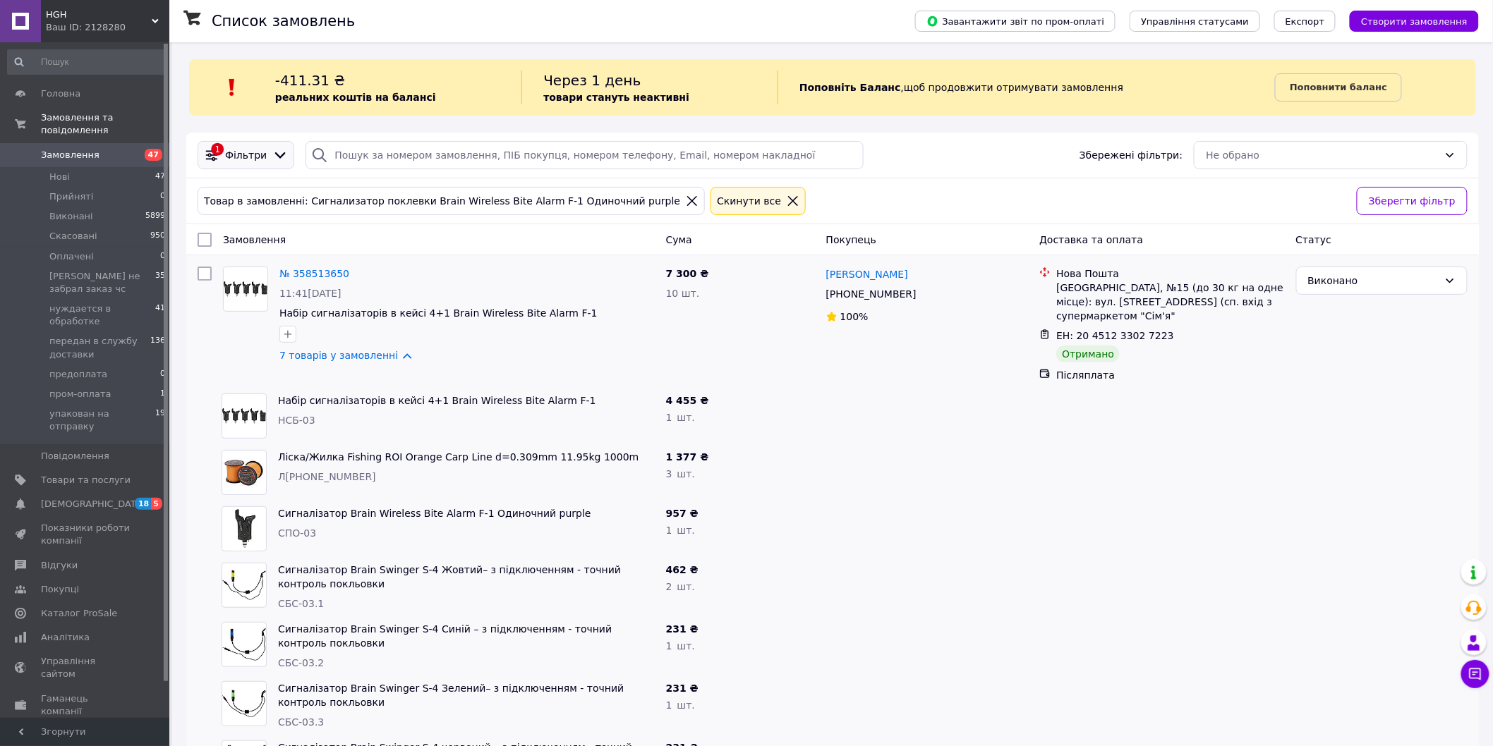
click at [274, 154] on icon at bounding box center [280, 155] width 16 height 16
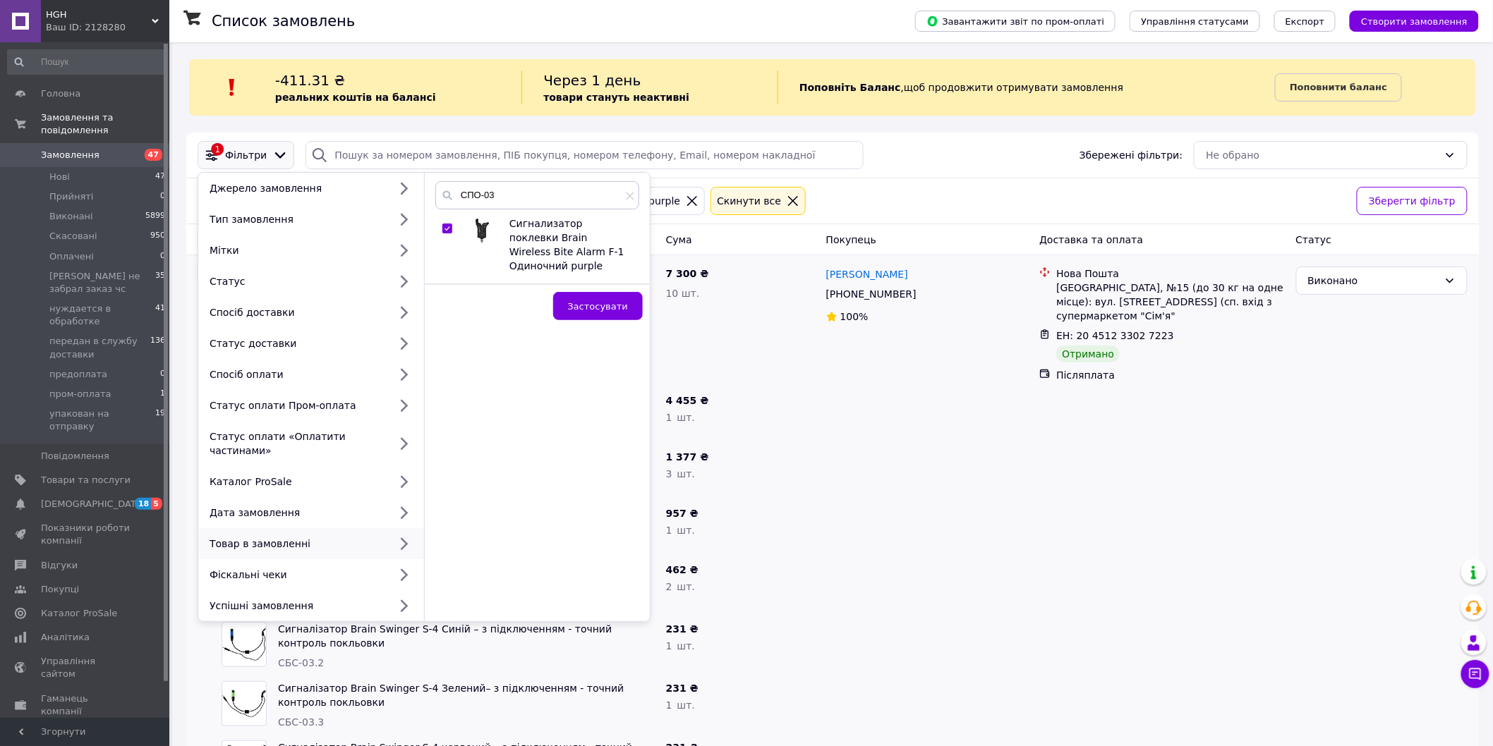
click at [445, 231] on input "checkbox" at bounding box center [446, 228] width 9 height 9
checkbox input "false"
drag, startPoint x: 497, startPoint y: 200, endPoint x: 425, endPoint y: 192, distance: 71.7
click at [425, 192] on div "СПО-03 Сигнализатор поклевки Brain Wireless Bite Alarm F-1 Одиночний purple" at bounding box center [537, 232] width 225 height 102
paste input "-14"
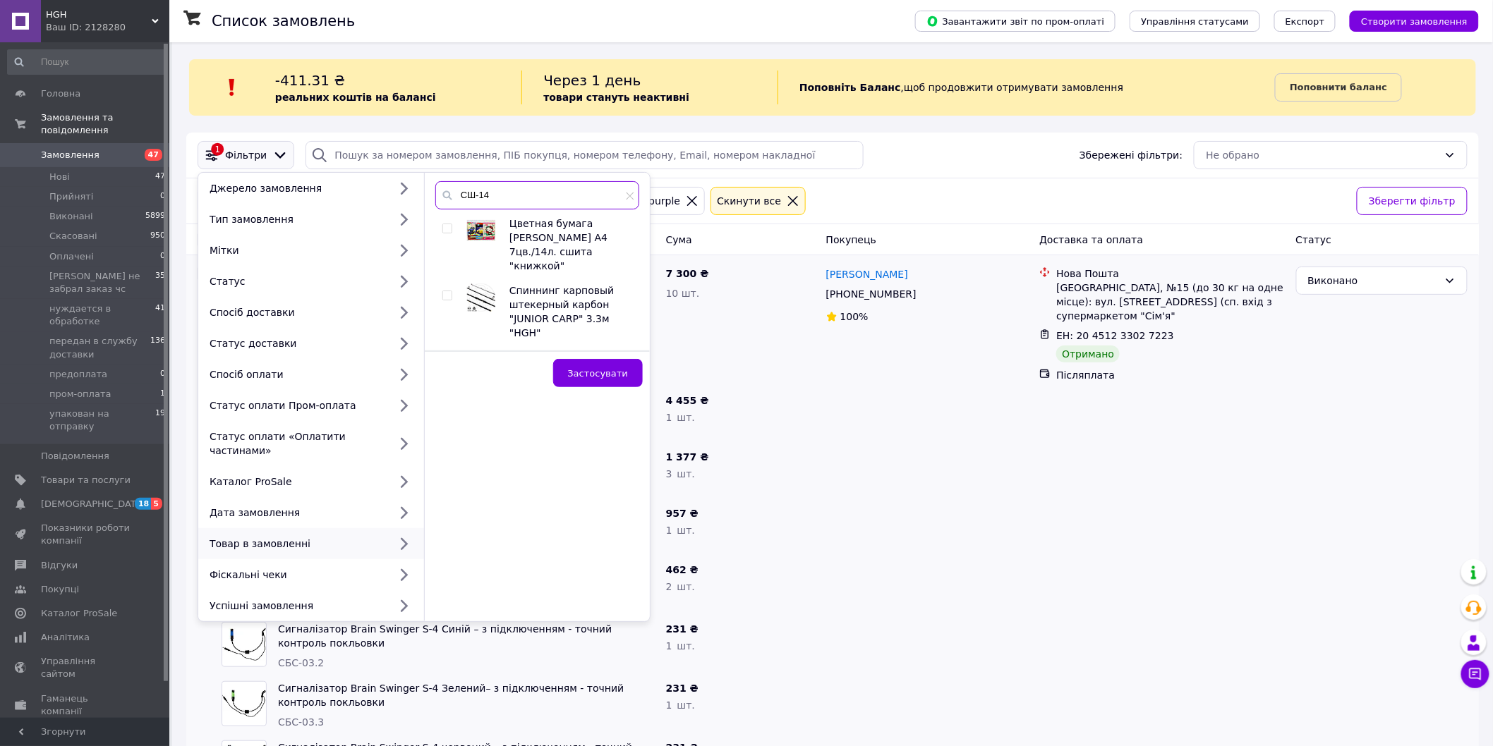
type input "СШ-14"
click at [445, 291] on input "checkbox" at bounding box center [446, 295] width 9 height 9
checkbox input "true"
click at [595, 368] on span "Застосувати" at bounding box center [598, 373] width 60 height 11
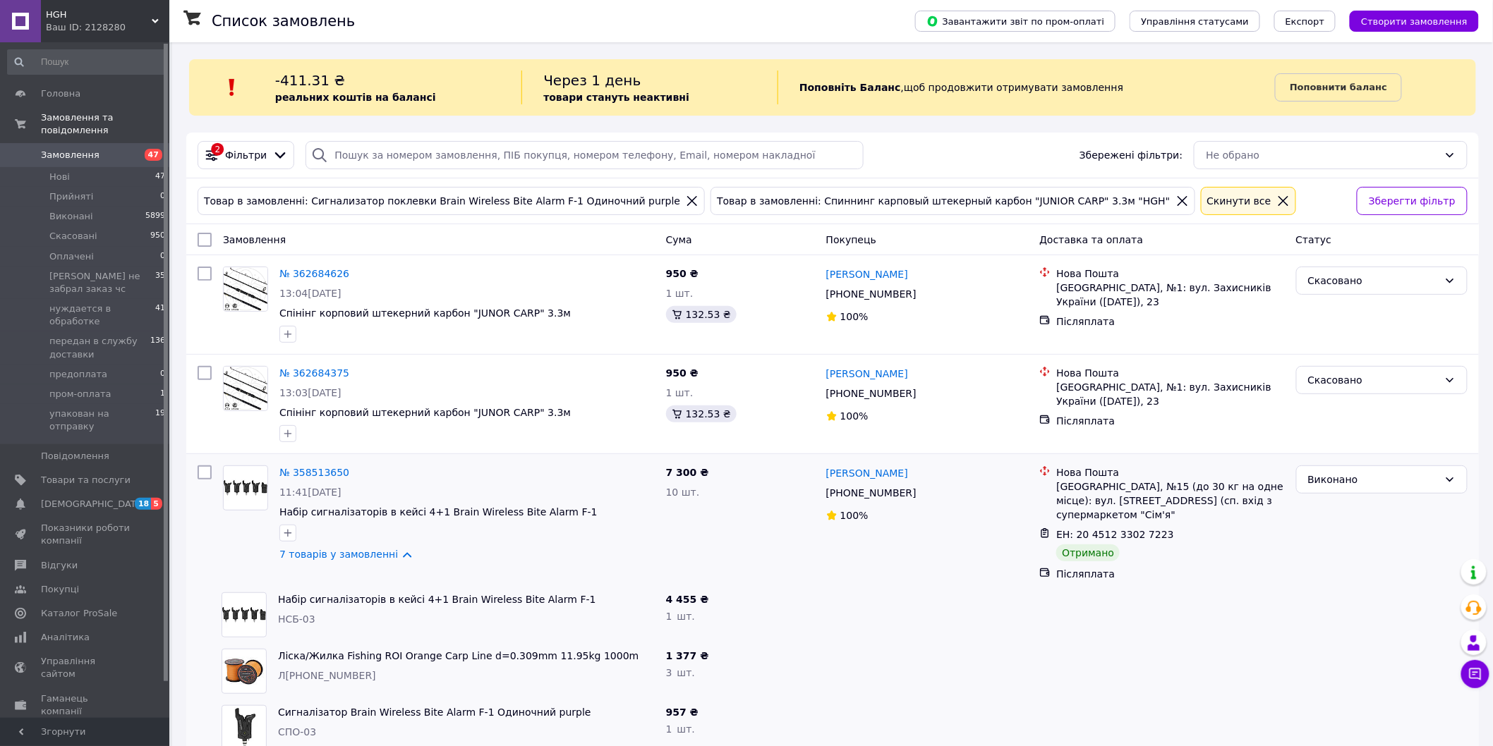
click at [687, 203] on icon at bounding box center [692, 201] width 10 height 10
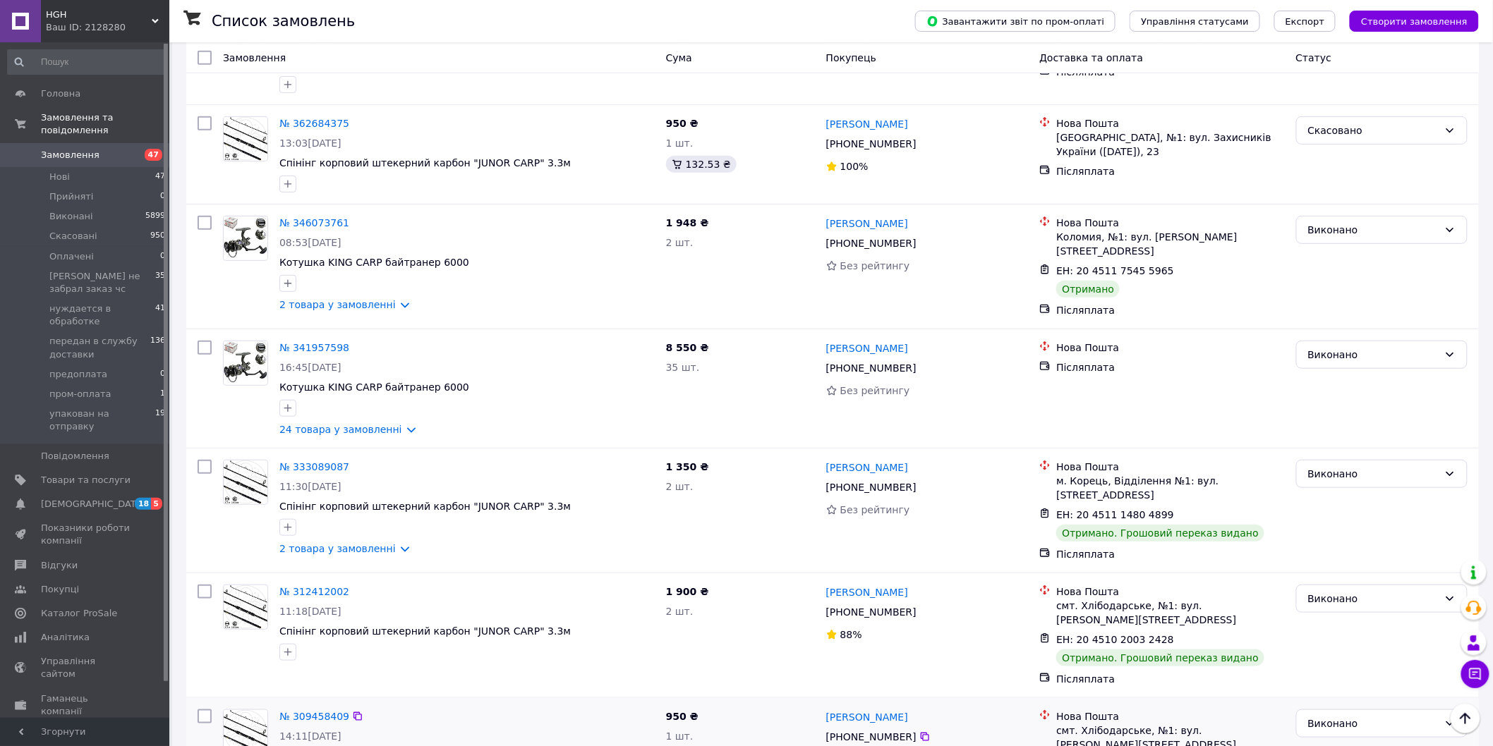
scroll to position [238, 0]
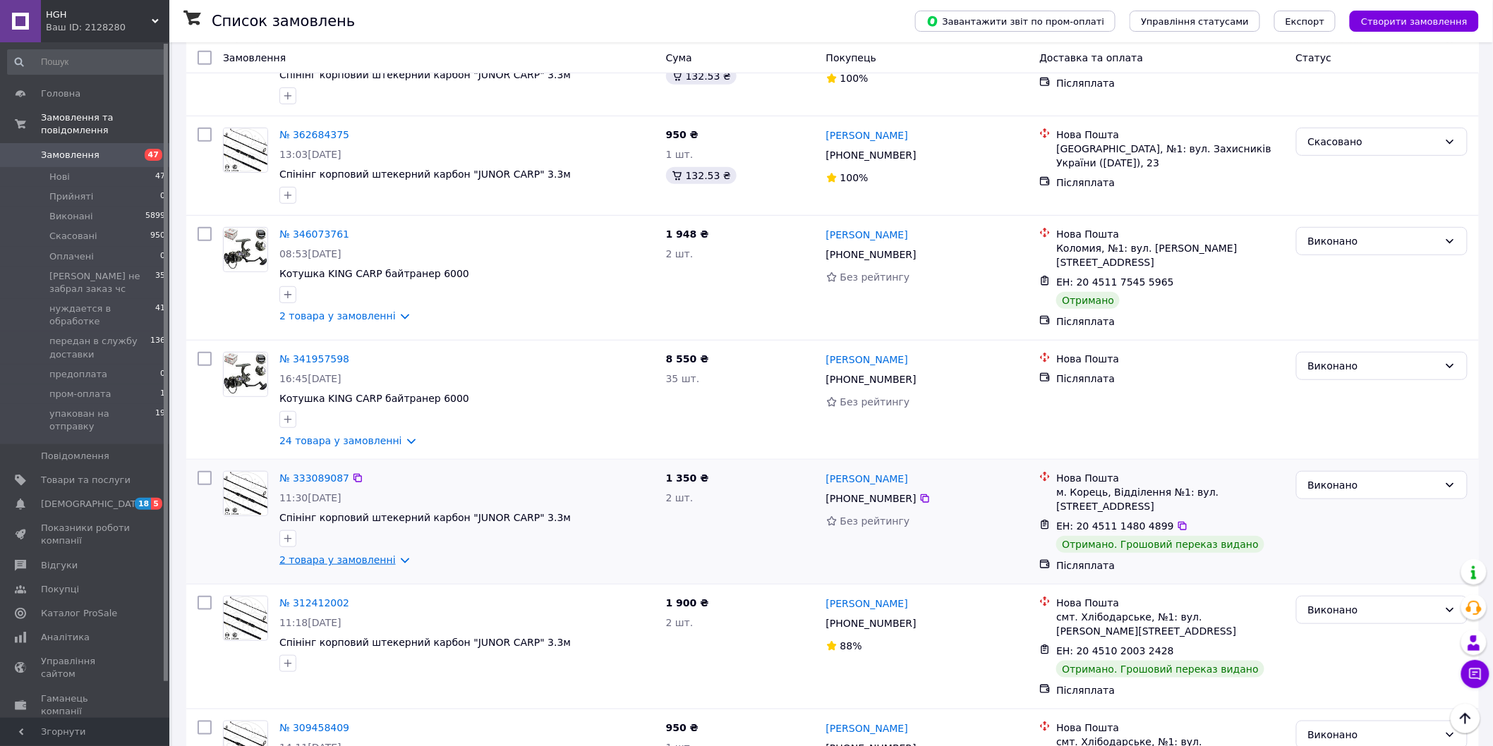
click at [385, 555] on link "2 товара у замовленні" at bounding box center [337, 560] width 116 height 11
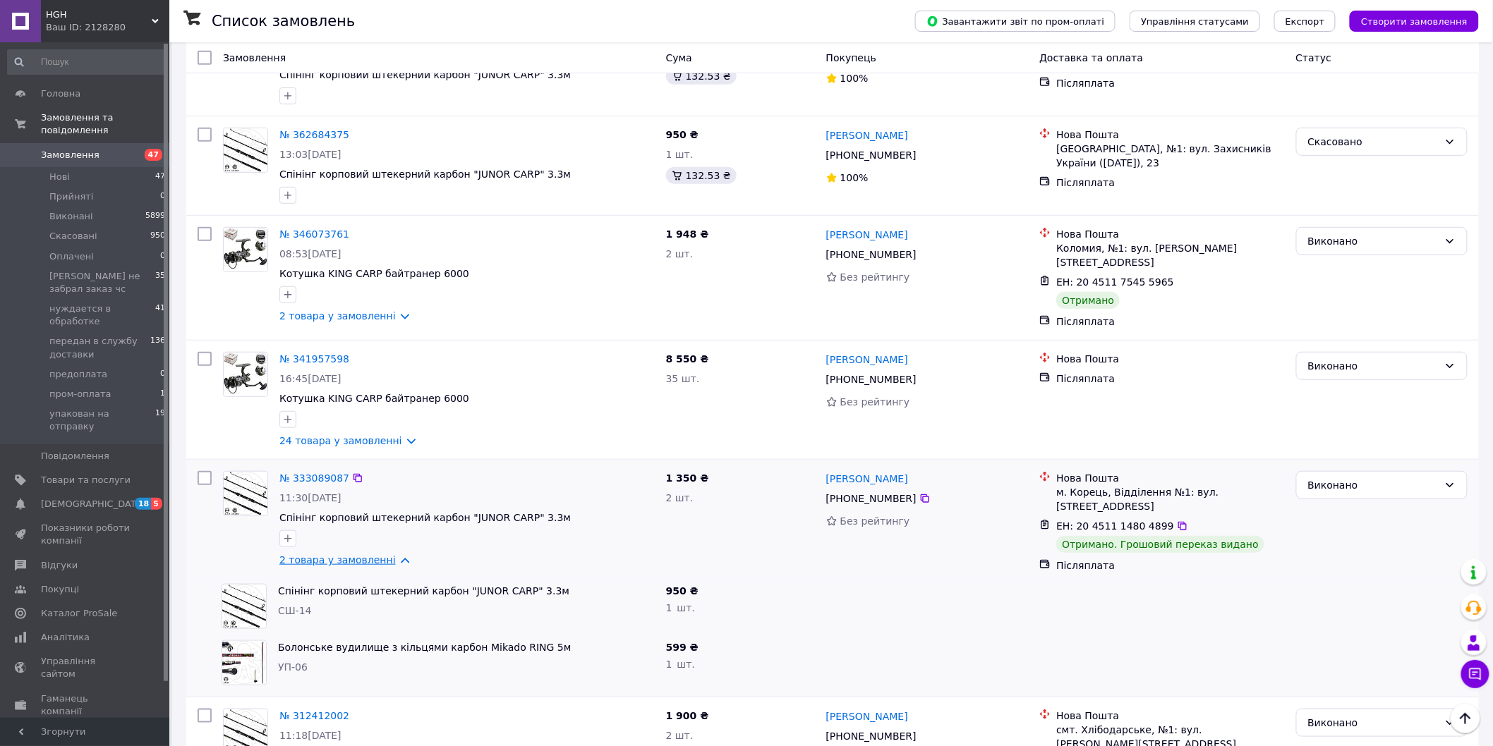
click at [392, 555] on link "2 товара у замовленні" at bounding box center [337, 560] width 116 height 11
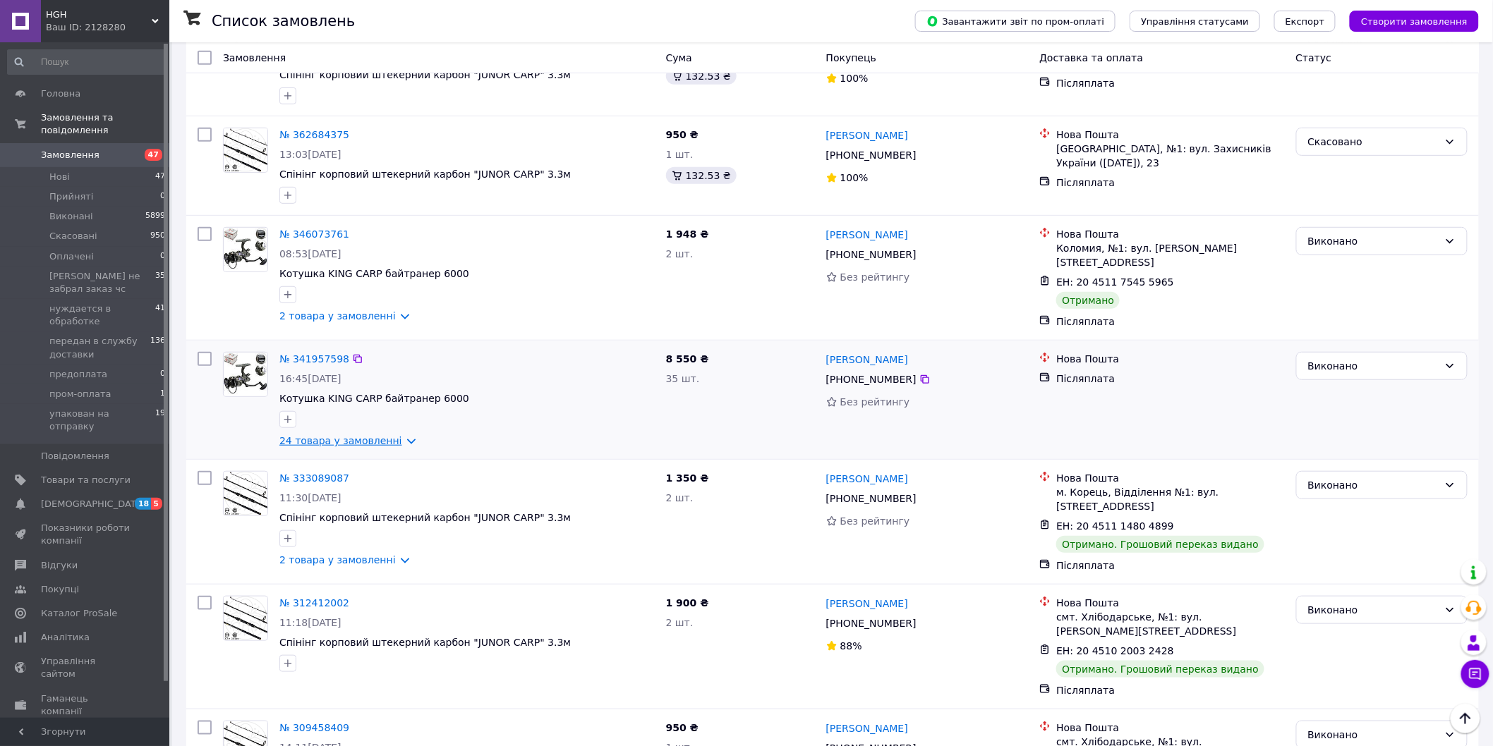
click at [392, 435] on link "24 товара у замовленні" at bounding box center [340, 440] width 123 height 11
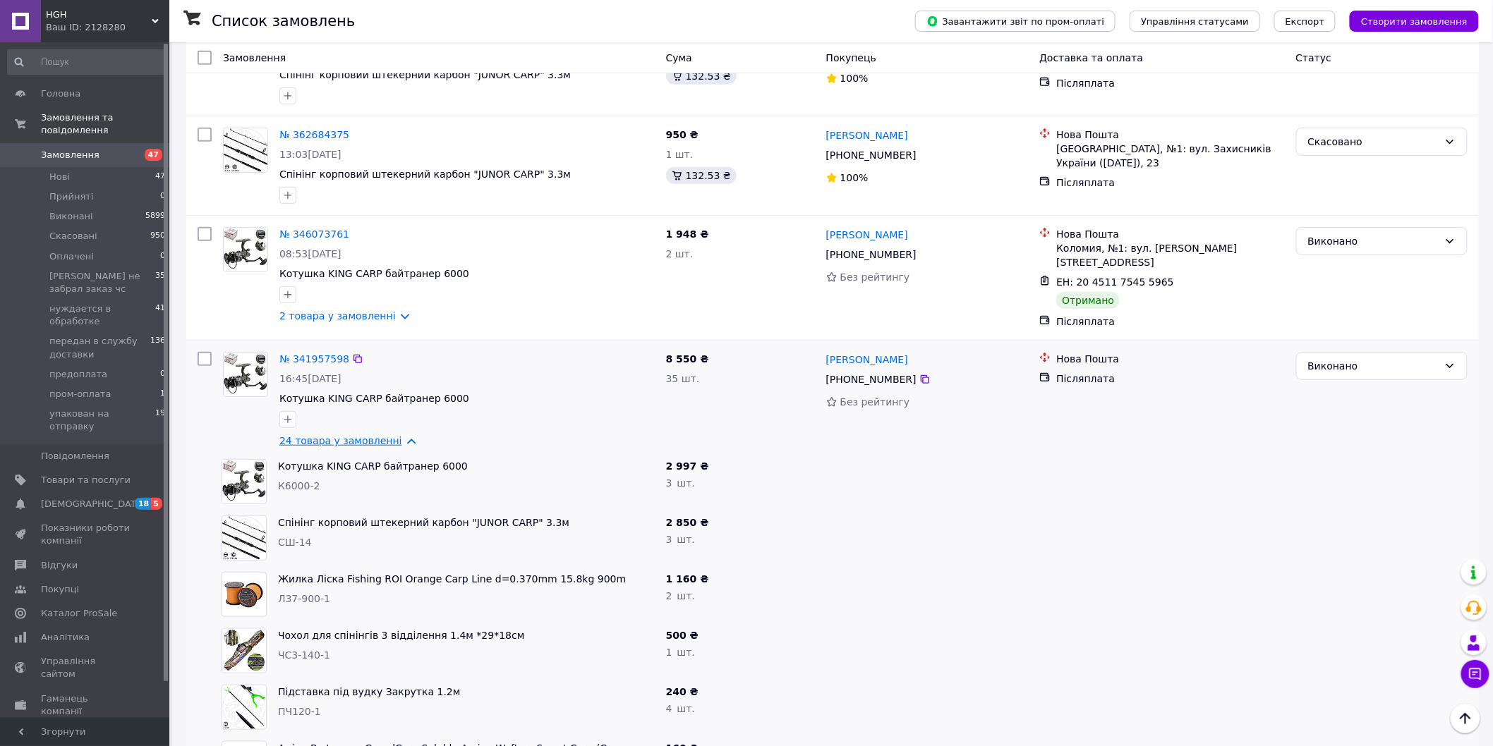
click at [392, 435] on link "24 товара у замовленні" at bounding box center [340, 440] width 123 height 11
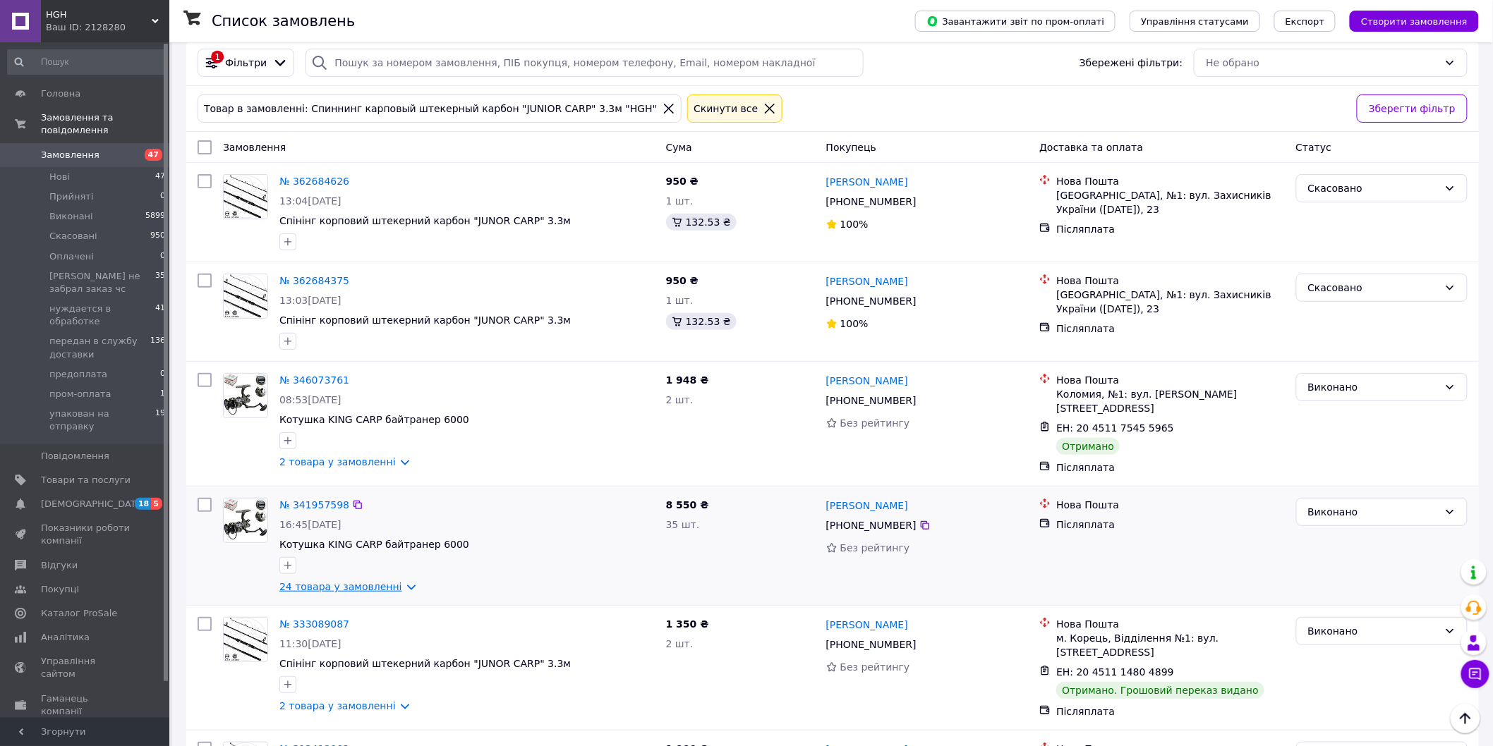
scroll to position [82, 0]
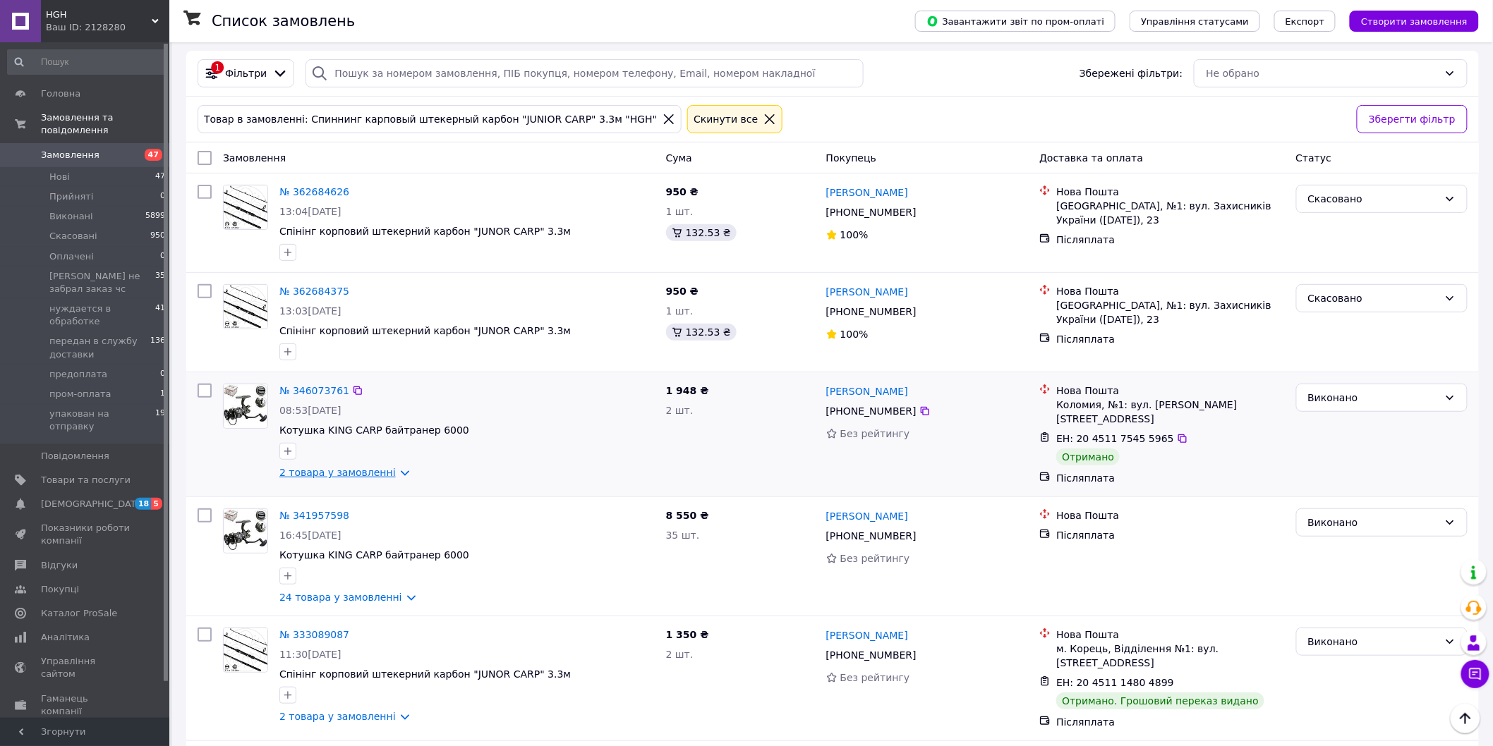
click at [387, 475] on link "2 товара у замовленні" at bounding box center [337, 472] width 116 height 11
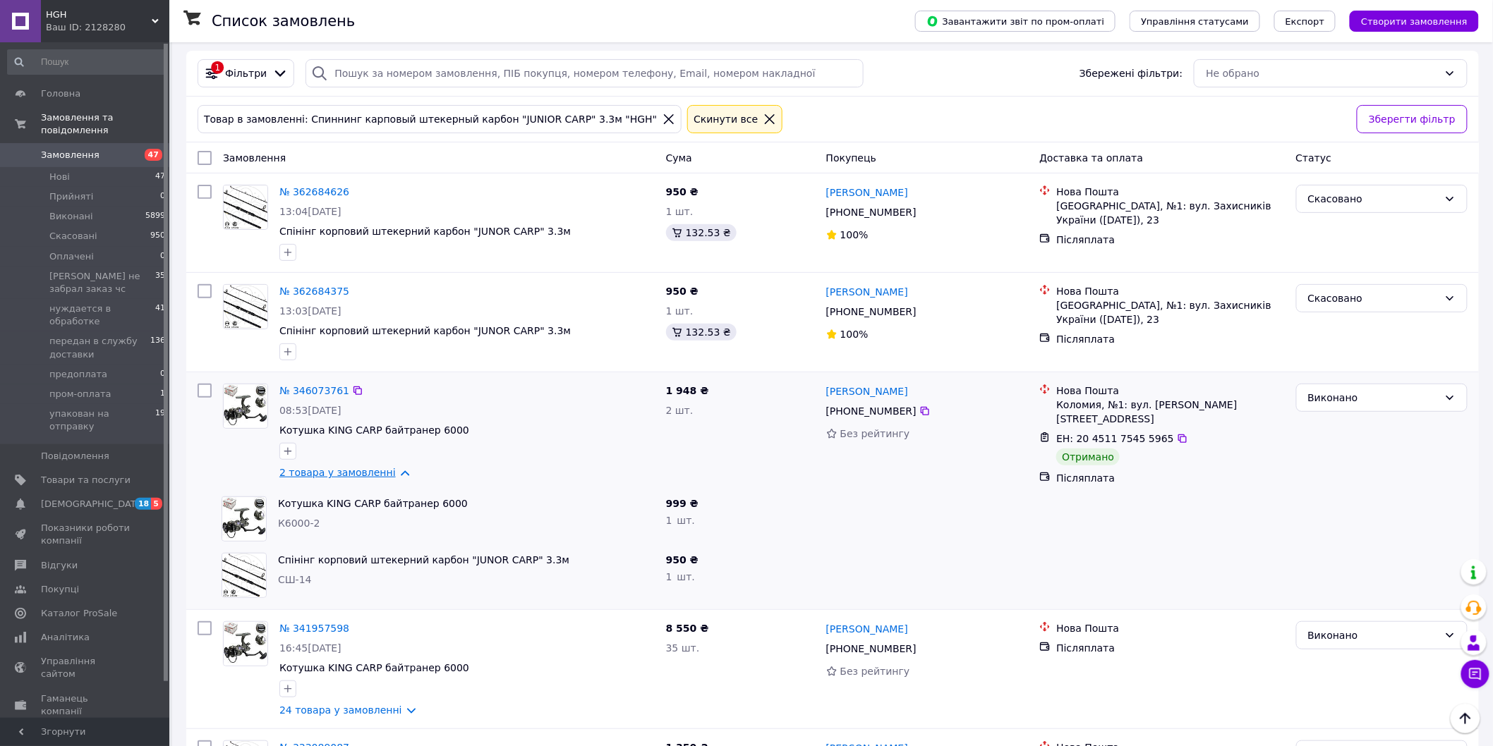
click at [388, 473] on link "2 товара у замовленні" at bounding box center [337, 472] width 116 height 11
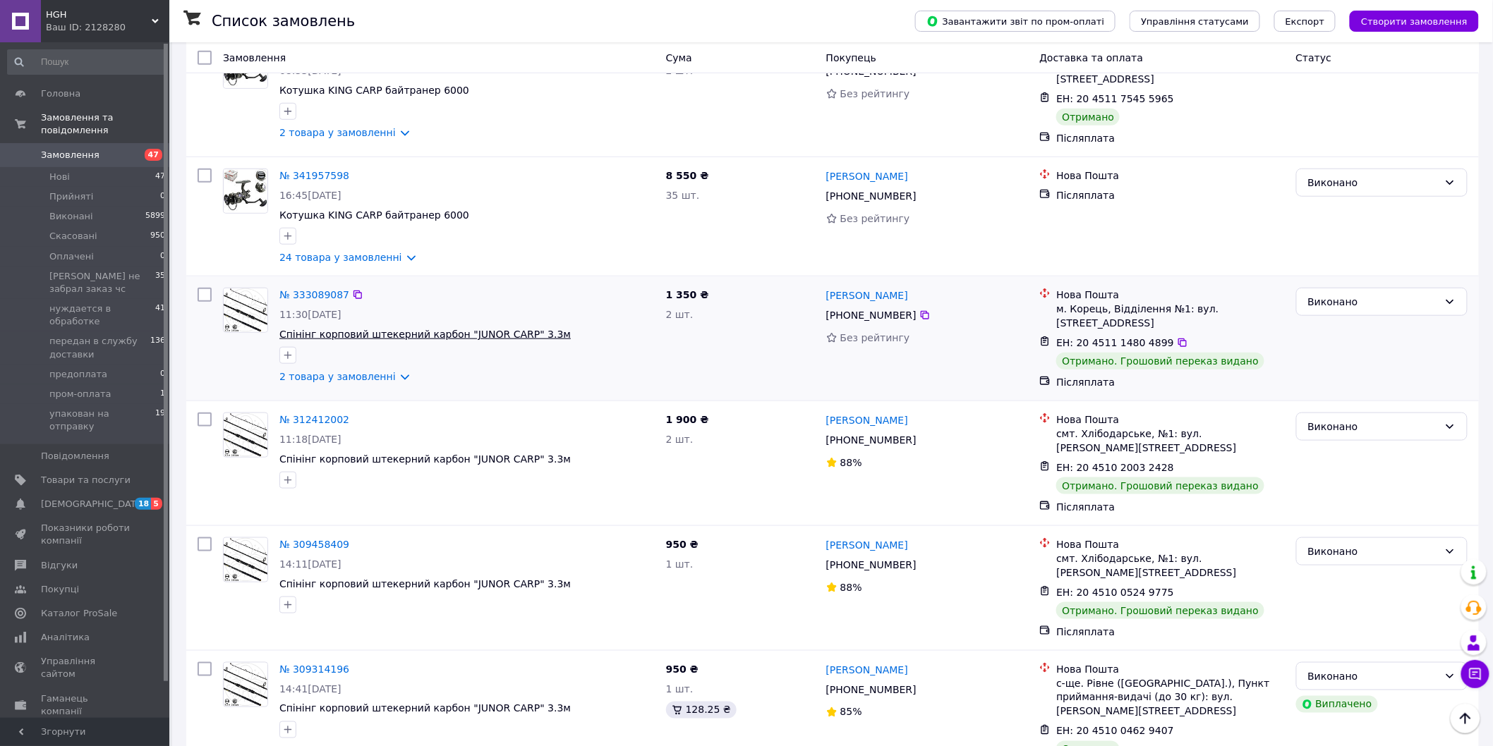
scroll to position [396, 0]
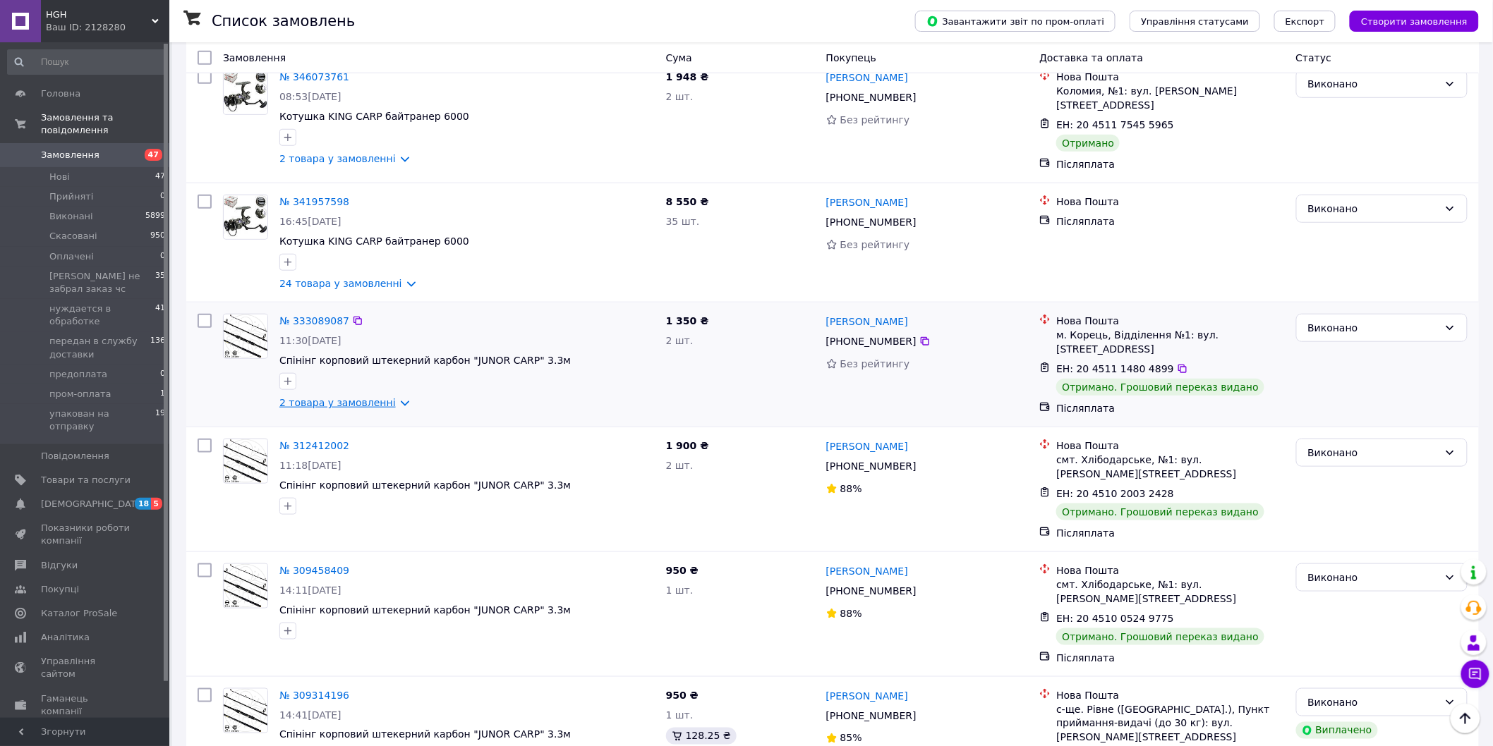
click at [392, 400] on link "2 товара у замовленні" at bounding box center [337, 402] width 116 height 11
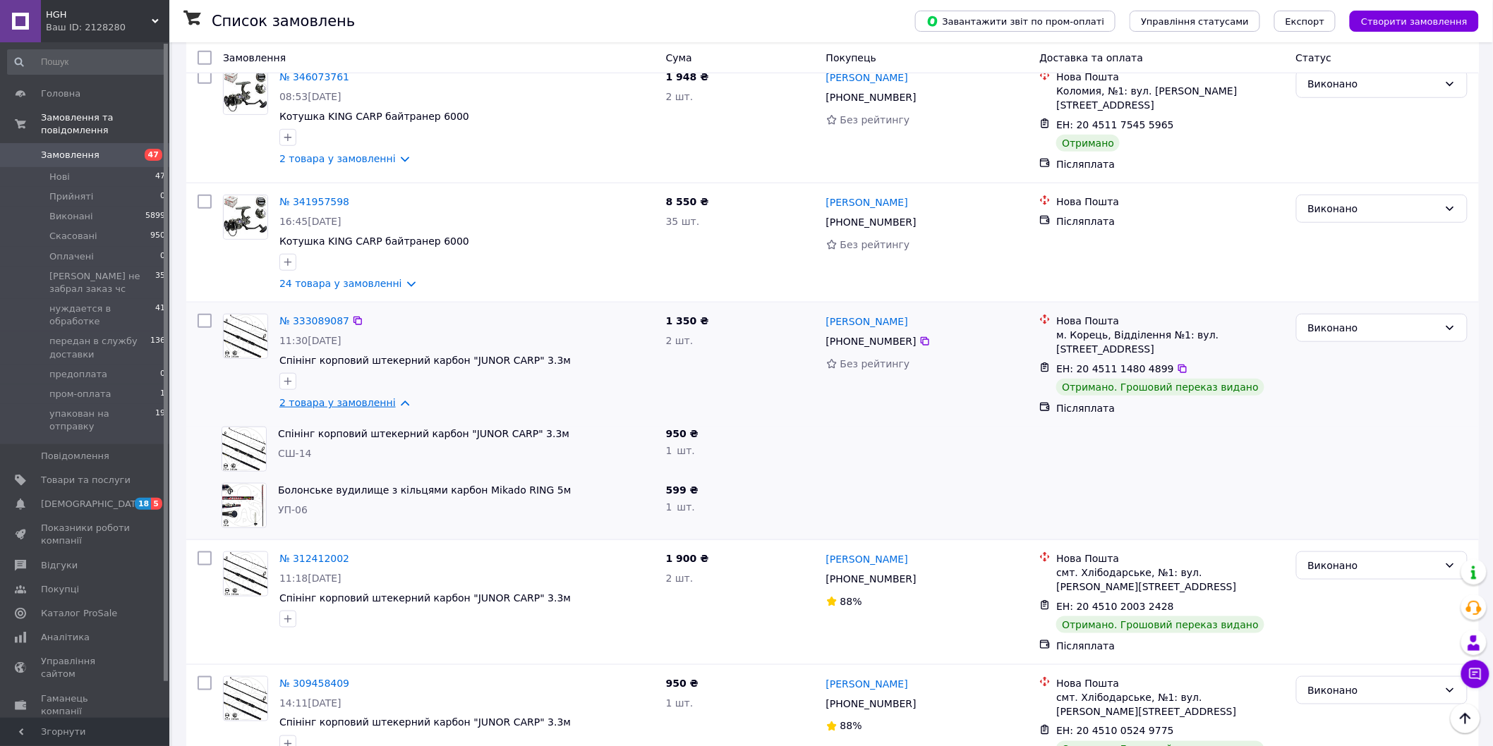
click at [392, 400] on link "2 товара у замовленні" at bounding box center [337, 402] width 116 height 11
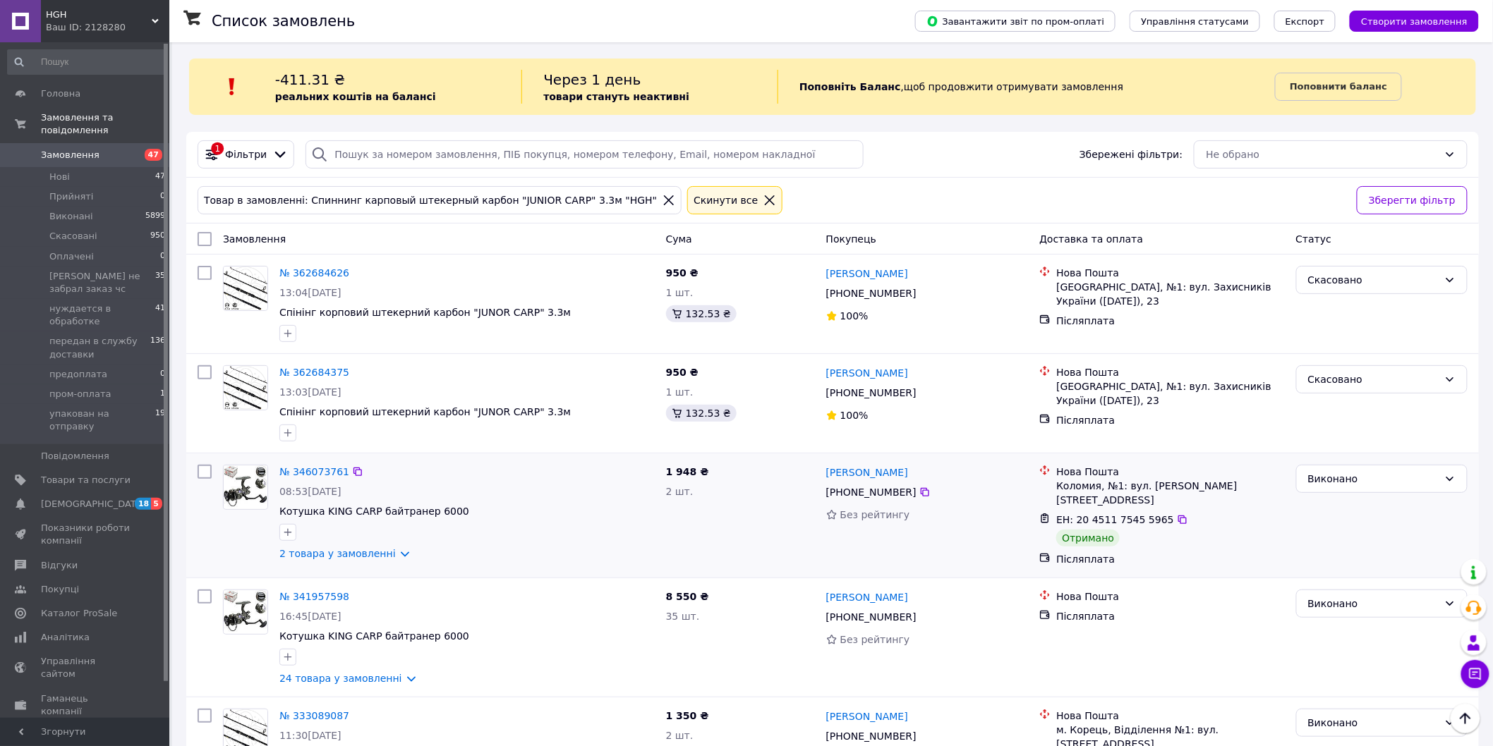
scroll to position [0, 0]
click at [97, 149] on span "Замовлення" at bounding box center [86, 155] width 90 height 13
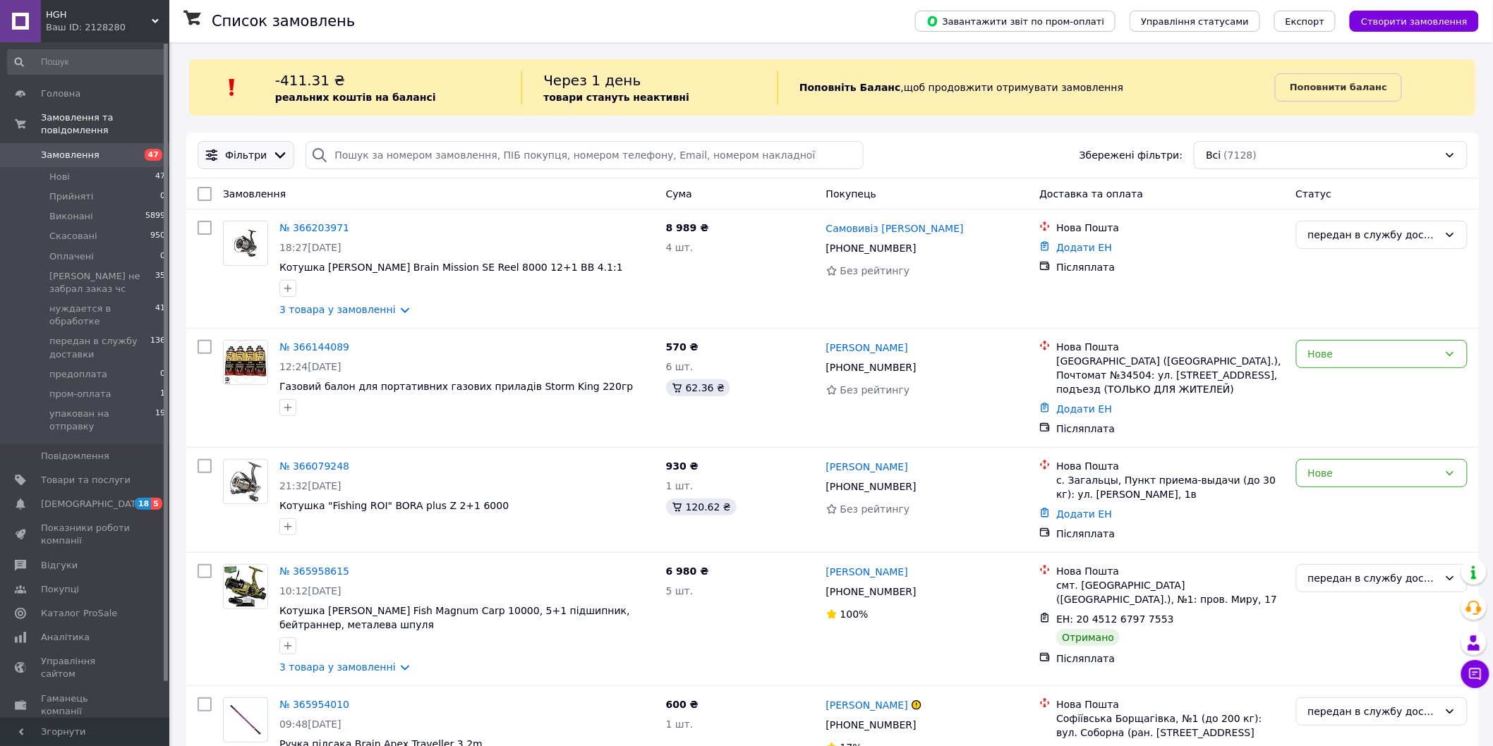
click at [278, 154] on icon at bounding box center [280, 155] width 11 height 6
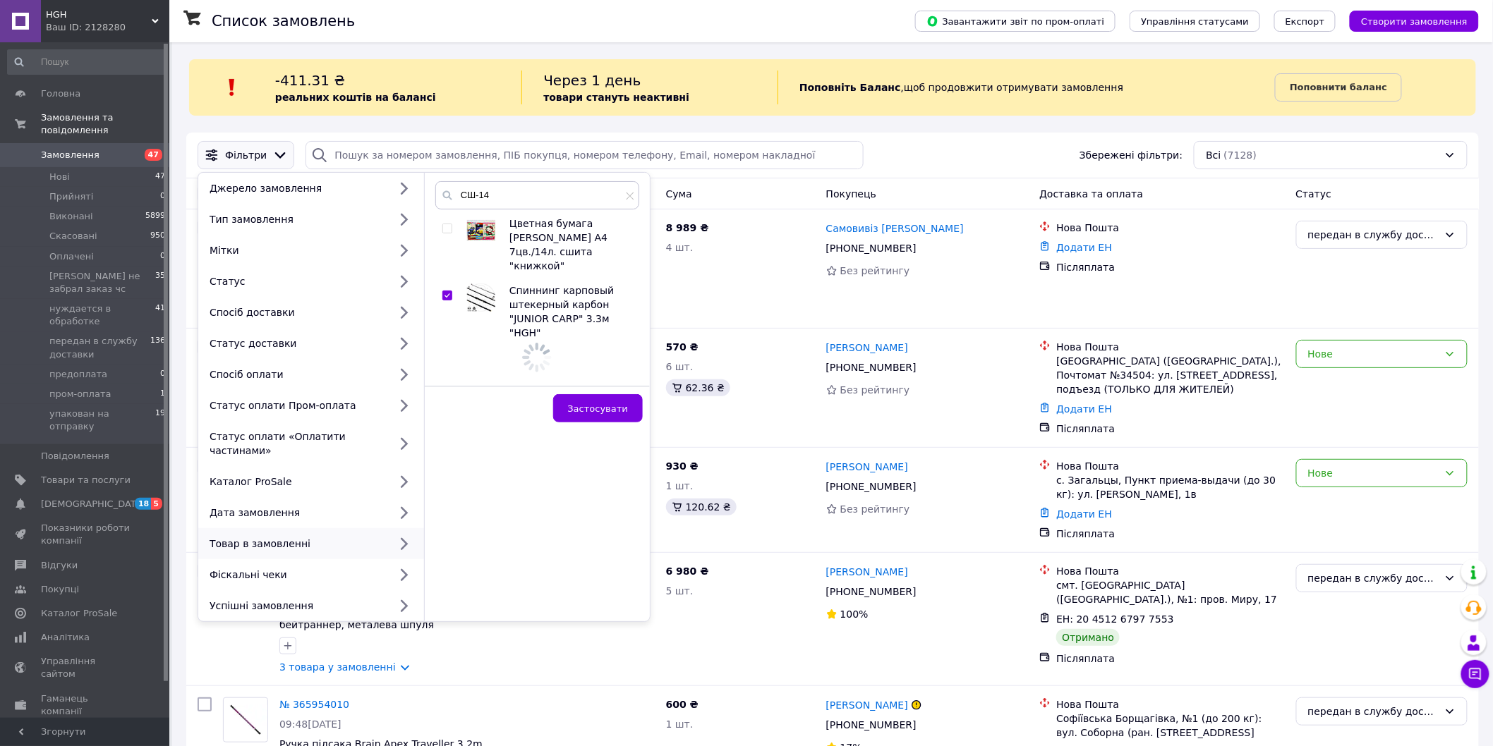
click at [445, 291] on input "checkbox" at bounding box center [446, 295] width 9 height 9
checkbox input "false"
drag, startPoint x: 502, startPoint y: 195, endPoint x: 449, endPoint y: 194, distance: 53.6
click at [449, 194] on div "СШ-14" at bounding box center [537, 195] width 204 height 28
paste input "21"
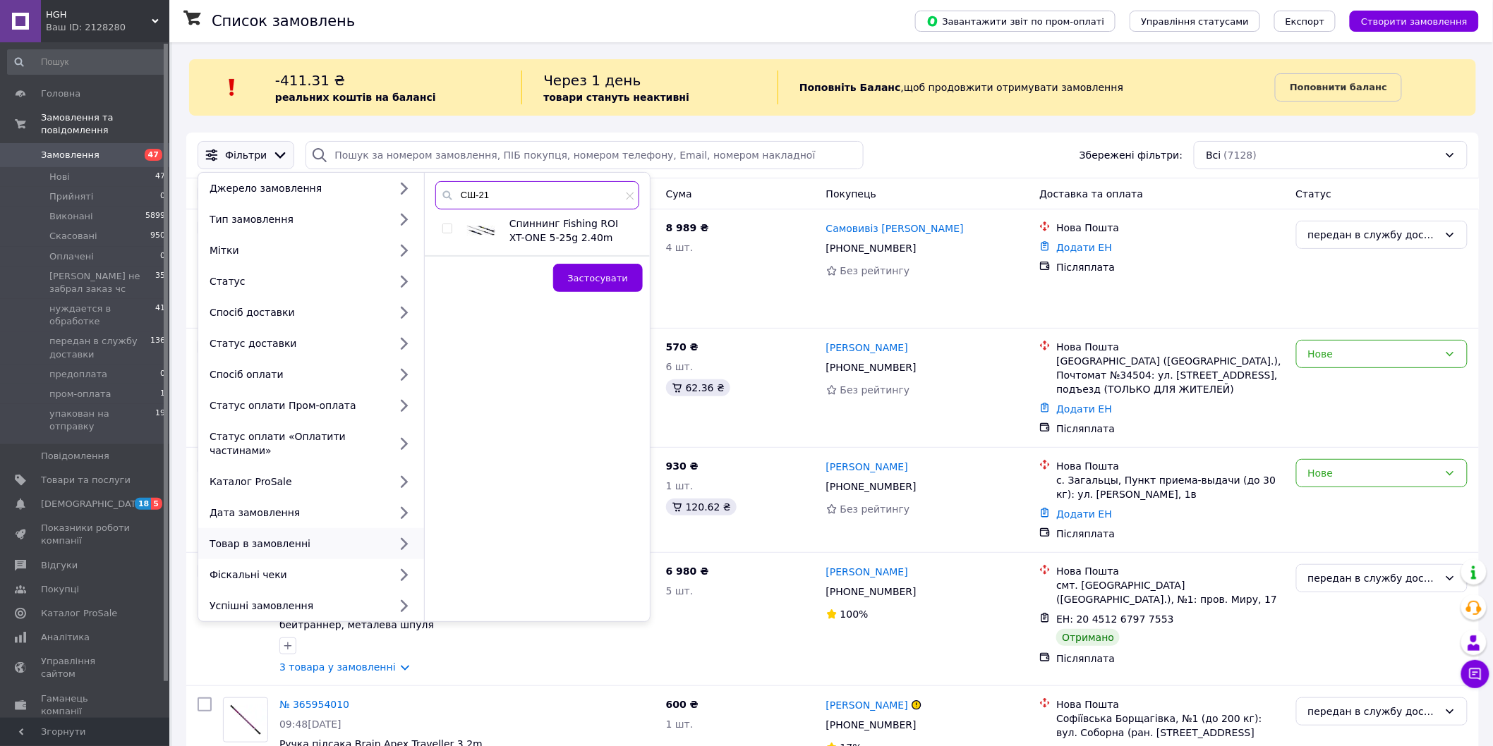
type input "СШ-21"
click at [449, 229] on input "checkbox" at bounding box center [446, 228] width 9 height 9
checkbox input "true"
click at [604, 279] on span "Застосувати" at bounding box center [598, 278] width 60 height 11
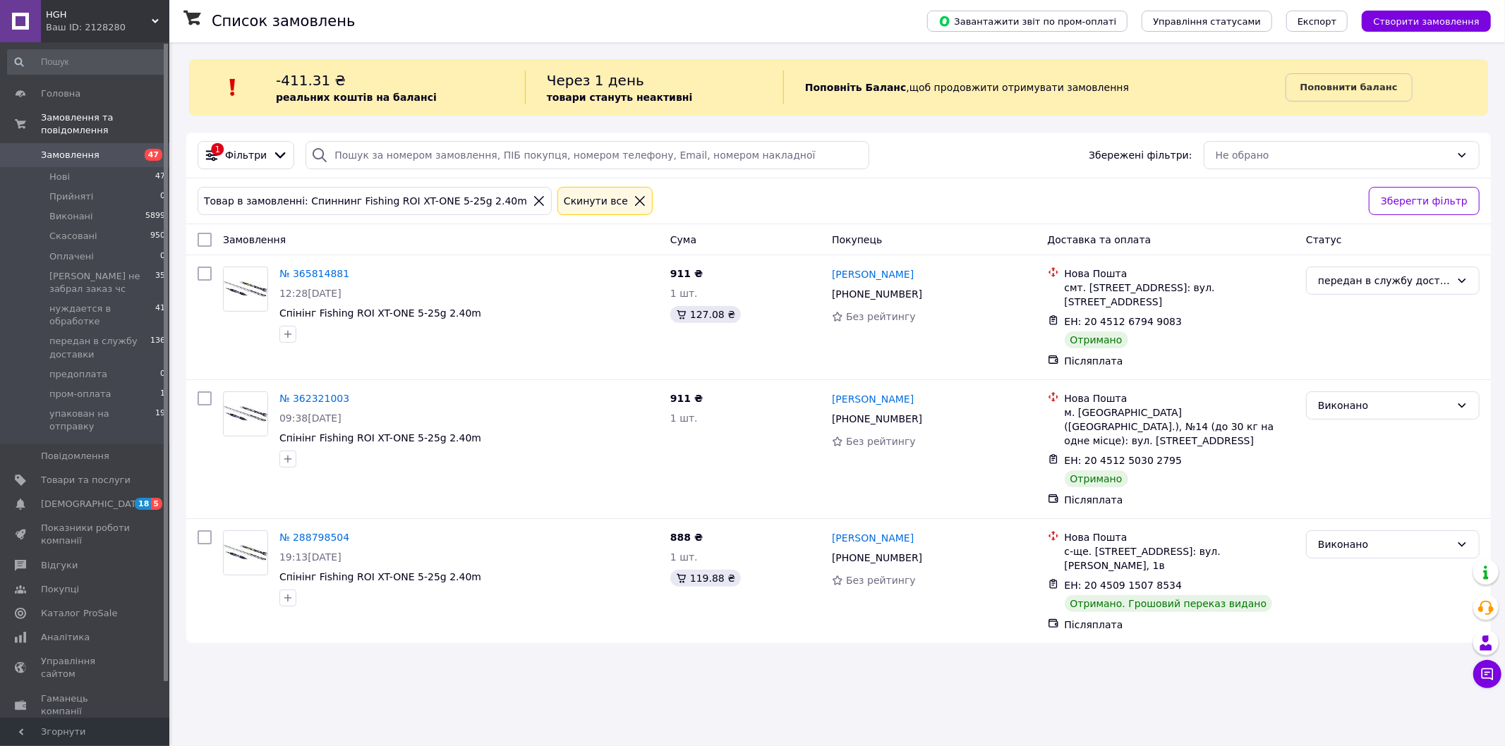
click at [534, 203] on icon at bounding box center [539, 201] width 10 height 10
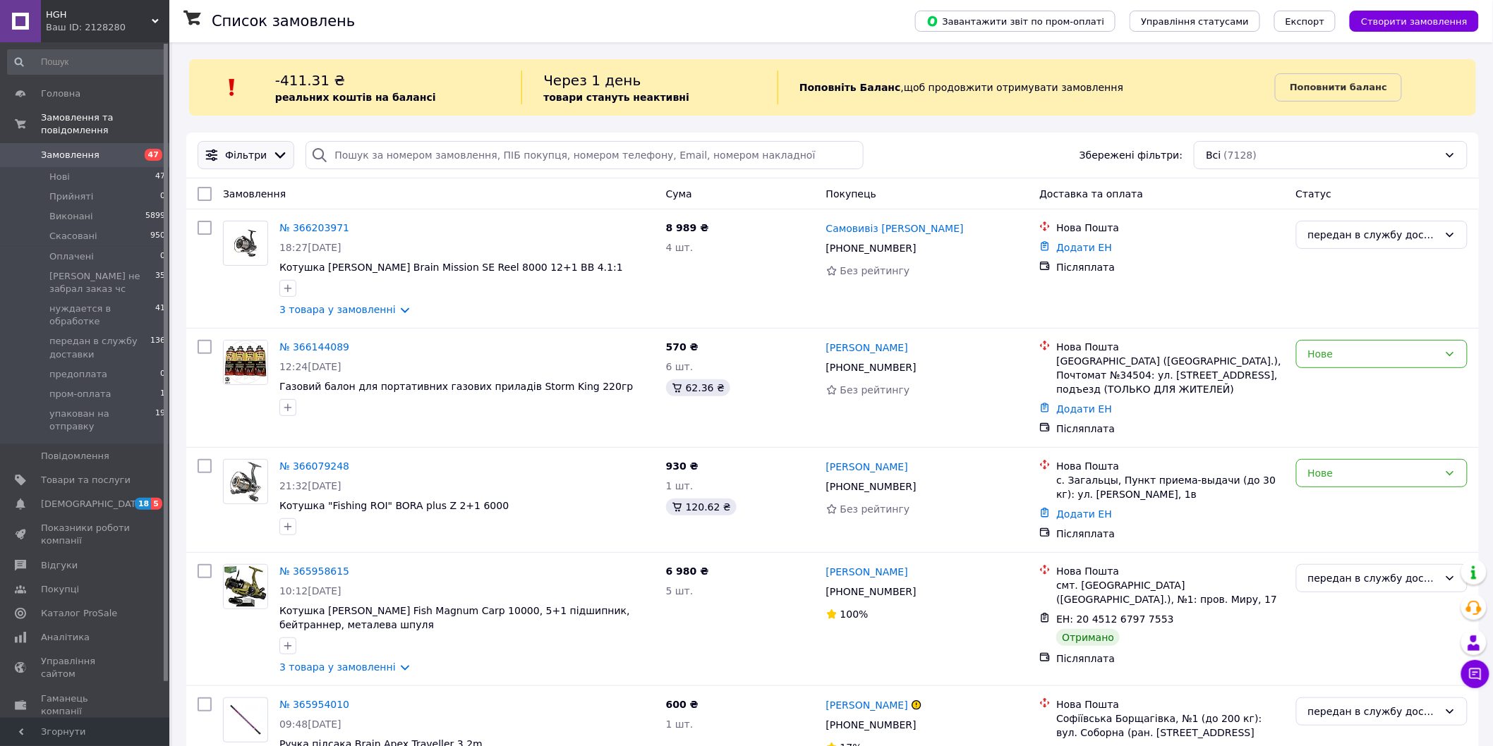
click at [278, 151] on icon at bounding box center [280, 155] width 16 height 16
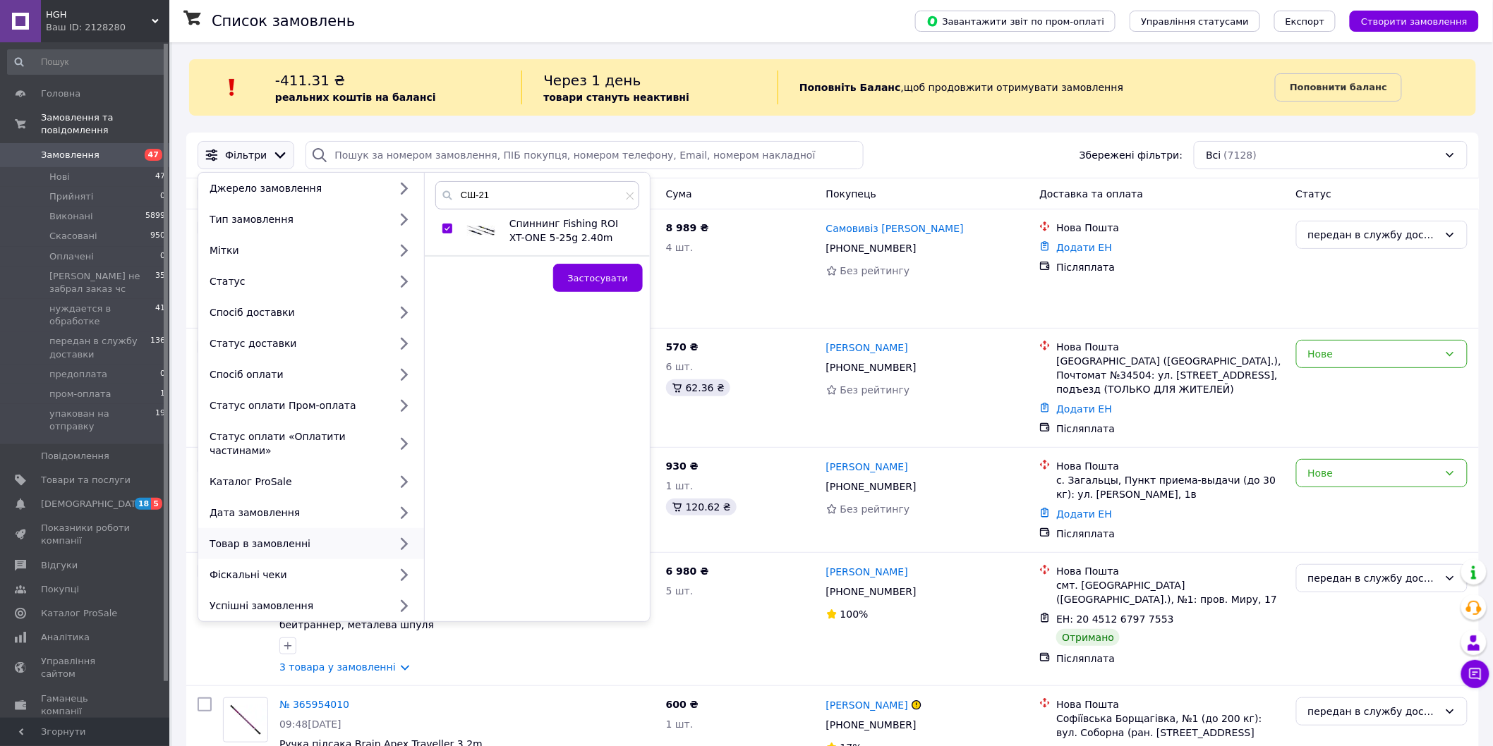
click at [449, 231] on input "checkbox" at bounding box center [446, 228] width 9 height 9
checkbox input "false"
drag, startPoint x: 496, startPoint y: 202, endPoint x: 452, endPoint y: 203, distance: 43.7
click at [452, 203] on input "СШ-21" at bounding box center [537, 195] width 204 height 28
paste input "138"
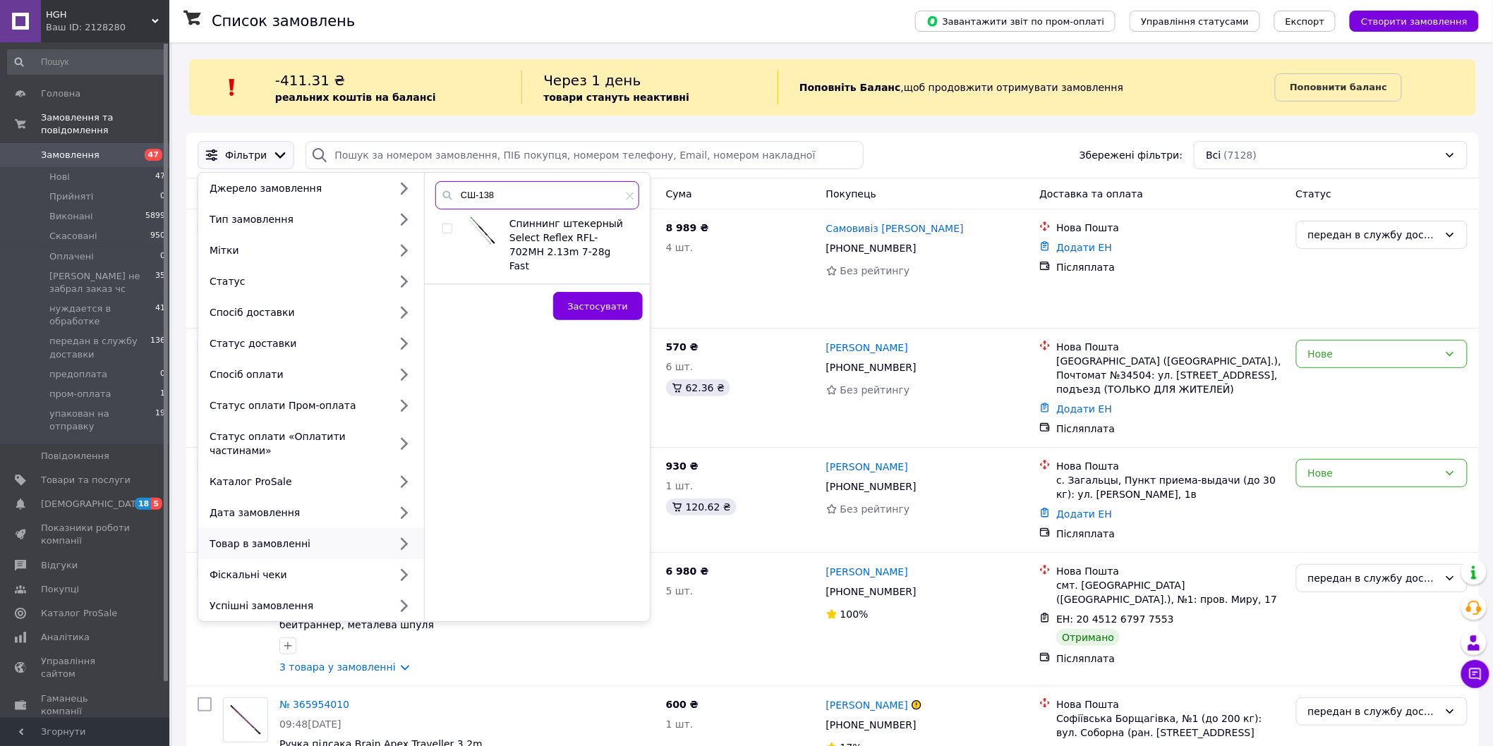
type input "СШ-138"
click at [449, 228] on input "checkbox" at bounding box center [446, 228] width 9 height 9
checkbox input "true"
click at [611, 301] on span "Застосувати" at bounding box center [598, 306] width 60 height 11
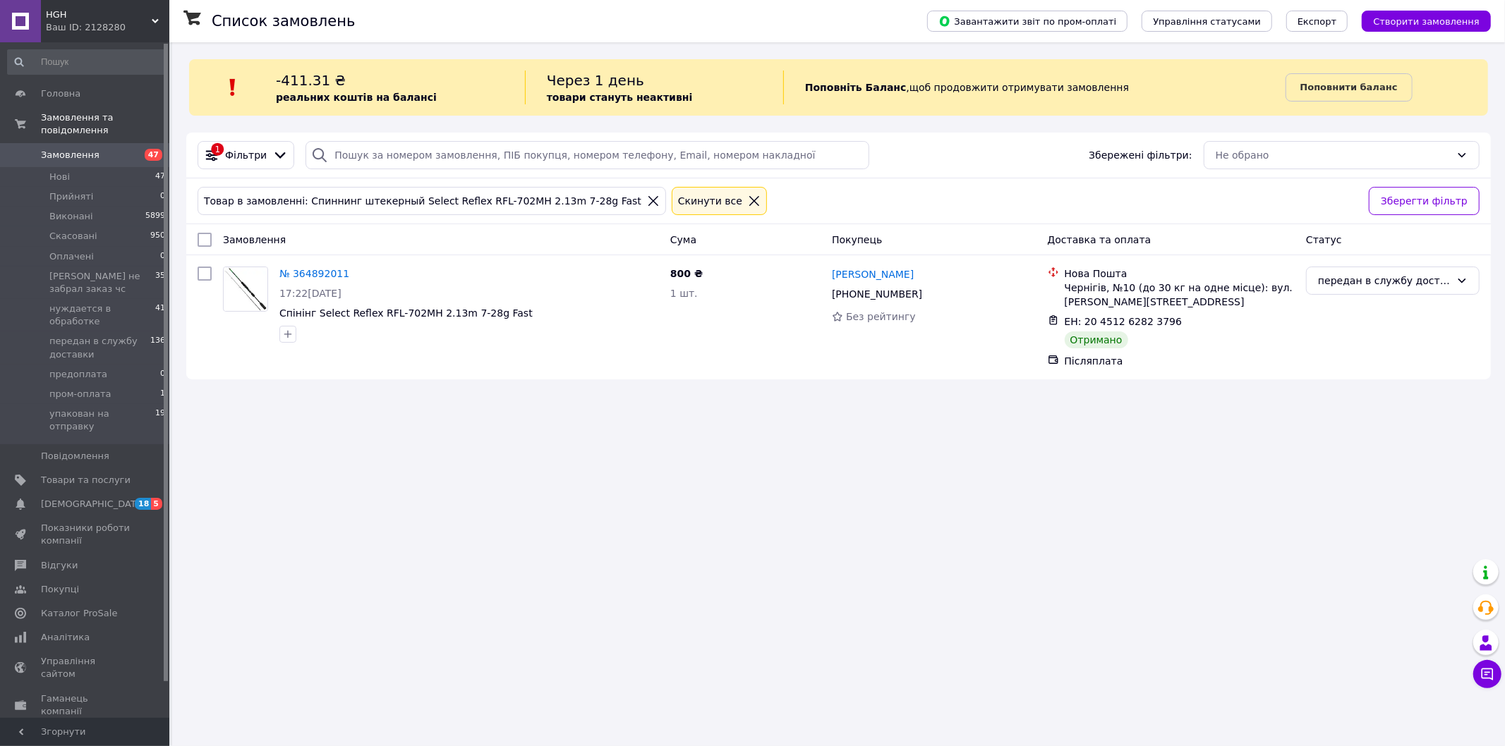
click at [90, 149] on span "Замовлення" at bounding box center [70, 155] width 59 height 13
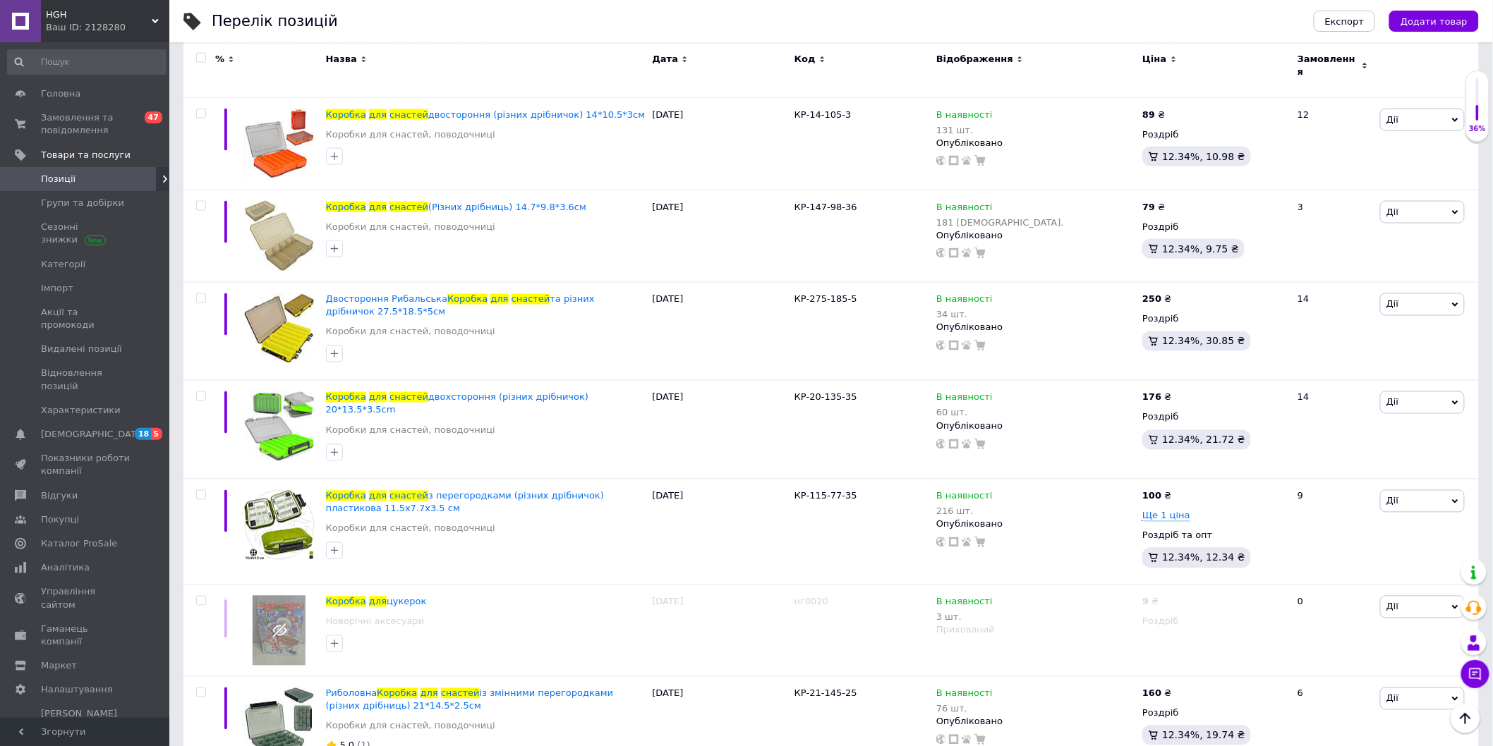
scroll to position [862, 0]
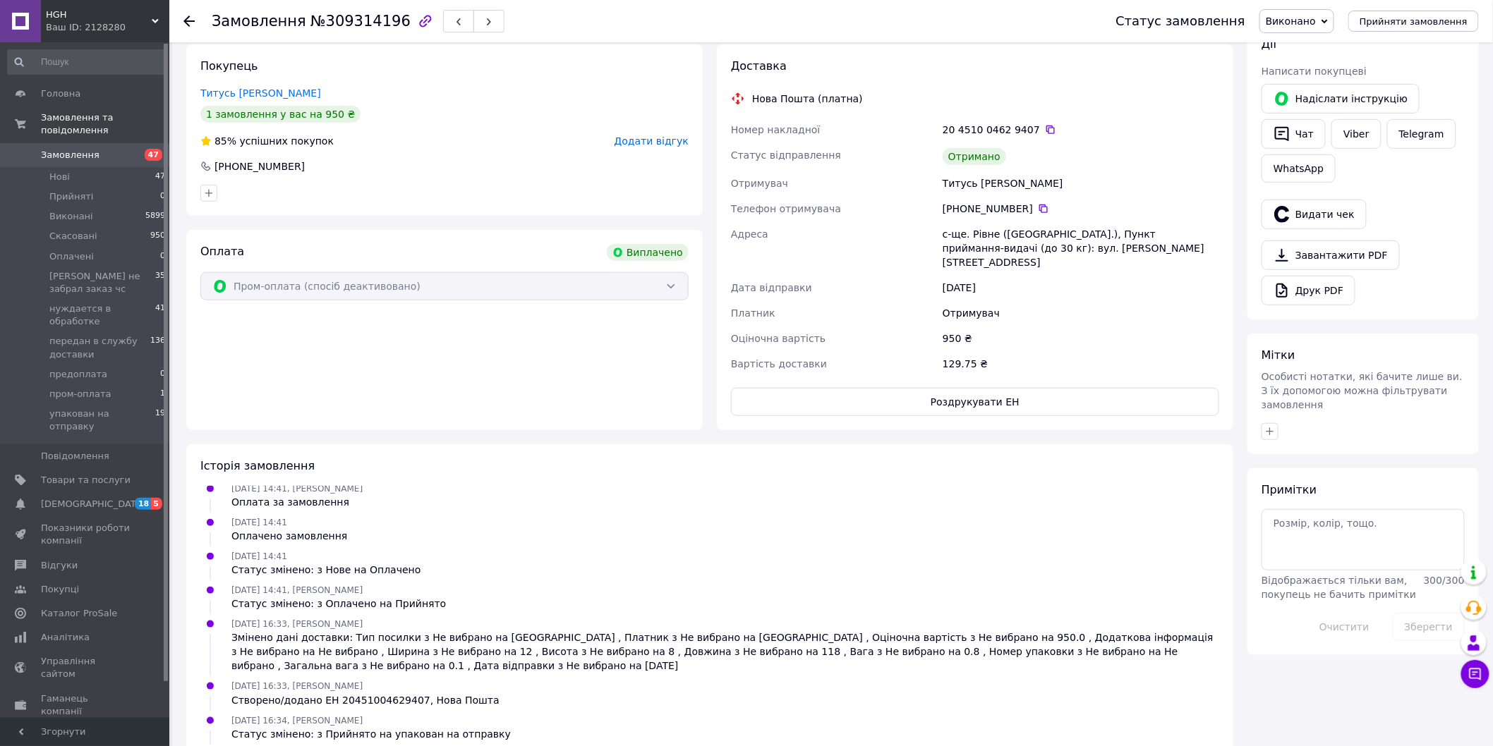
scroll to position [235, 0]
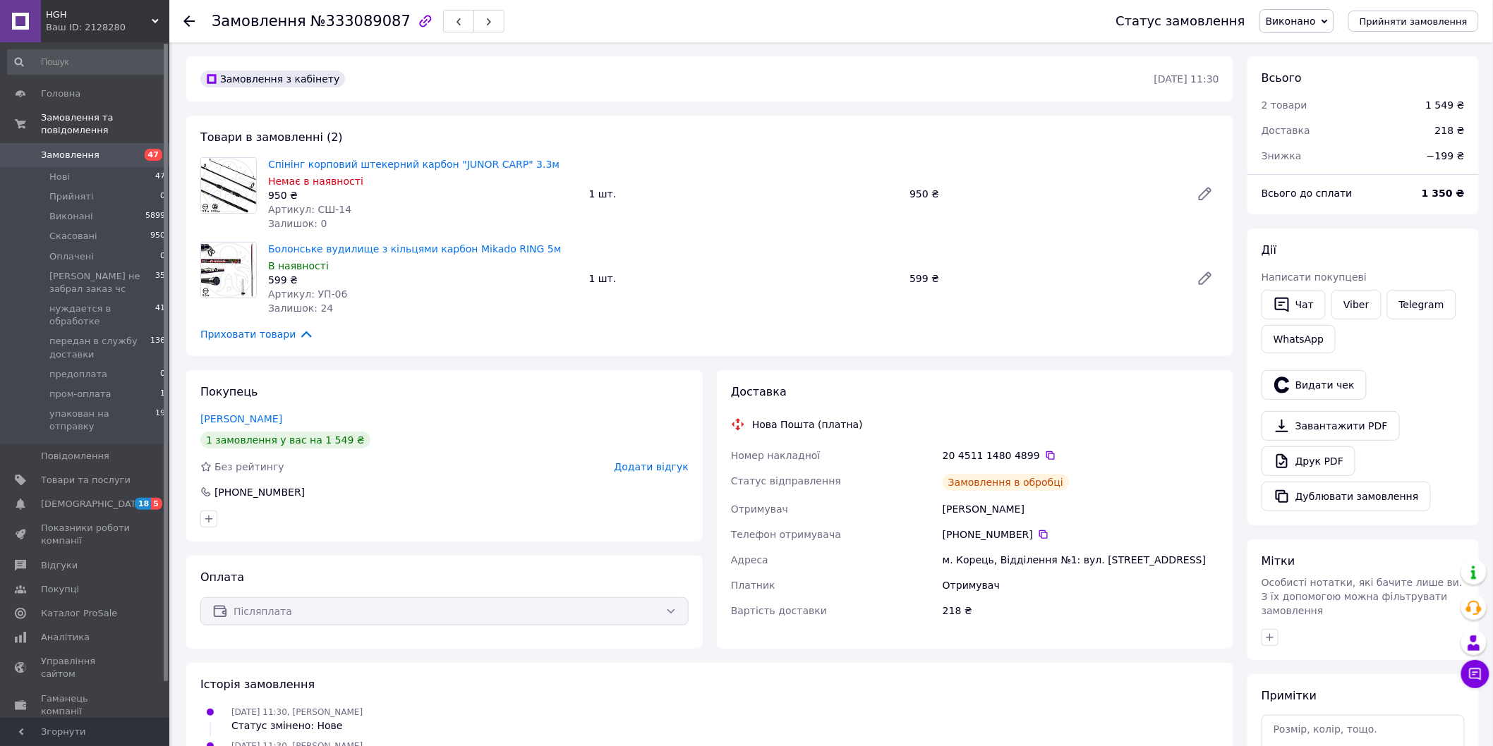
scroll to position [5, 0]
click at [107, 149] on span "Замовлення" at bounding box center [86, 155] width 90 height 13
